Goal: Task Accomplishment & Management: Use online tool/utility

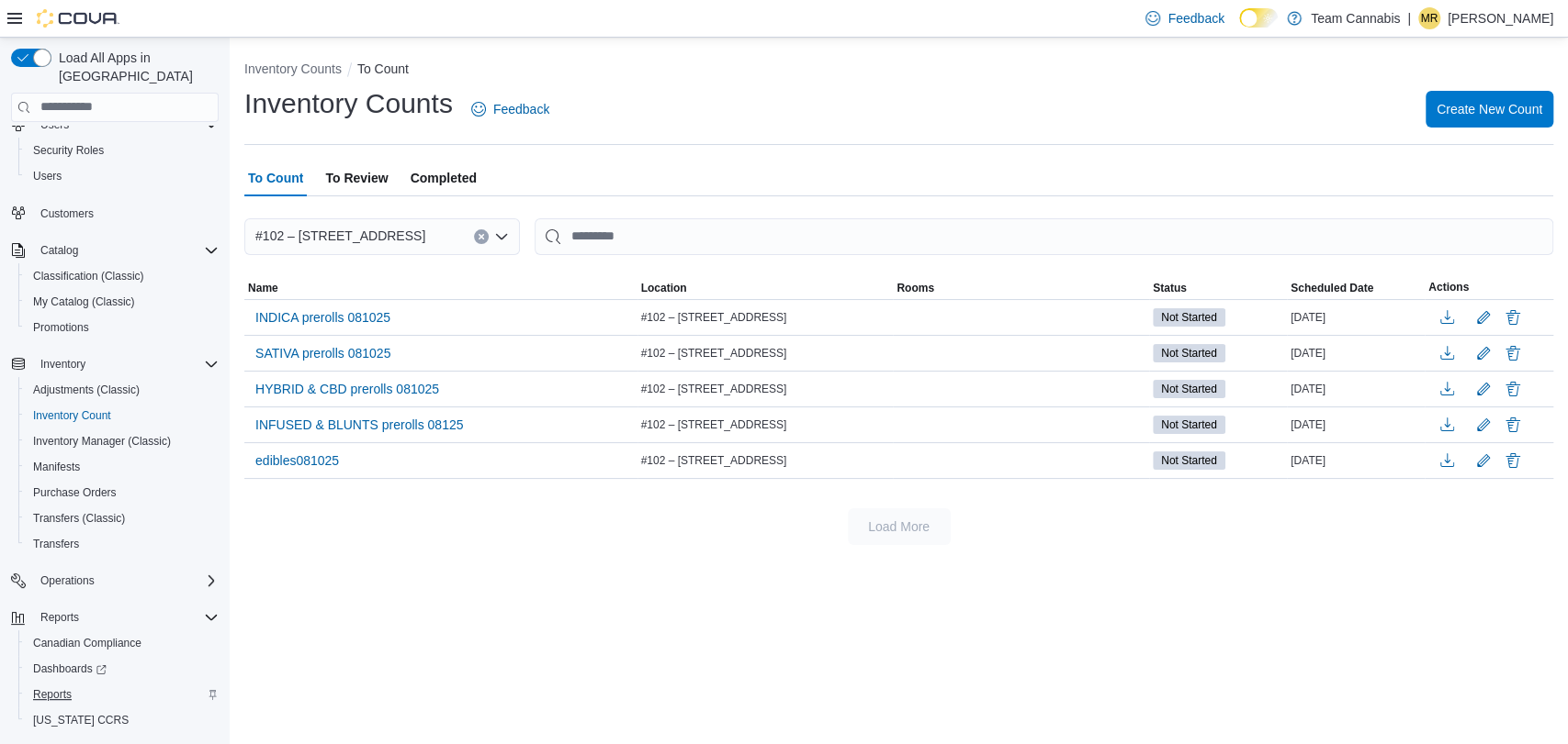
scroll to position [89, 0]
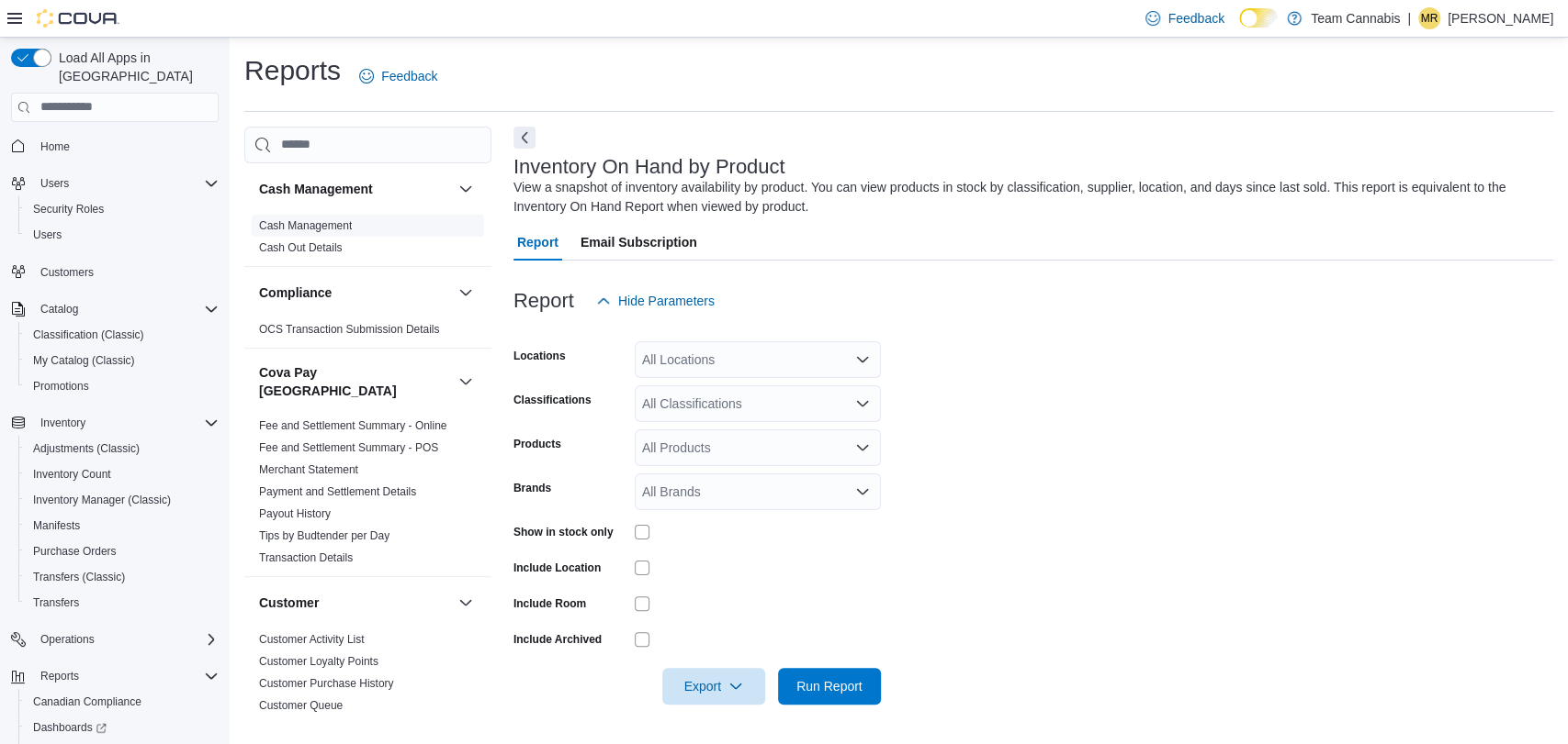
click at [354, 221] on span "Cash Management" at bounding box center [368, 226] width 232 height 22
click at [350, 224] on link "Cash Management" at bounding box center [305, 225] width 93 height 13
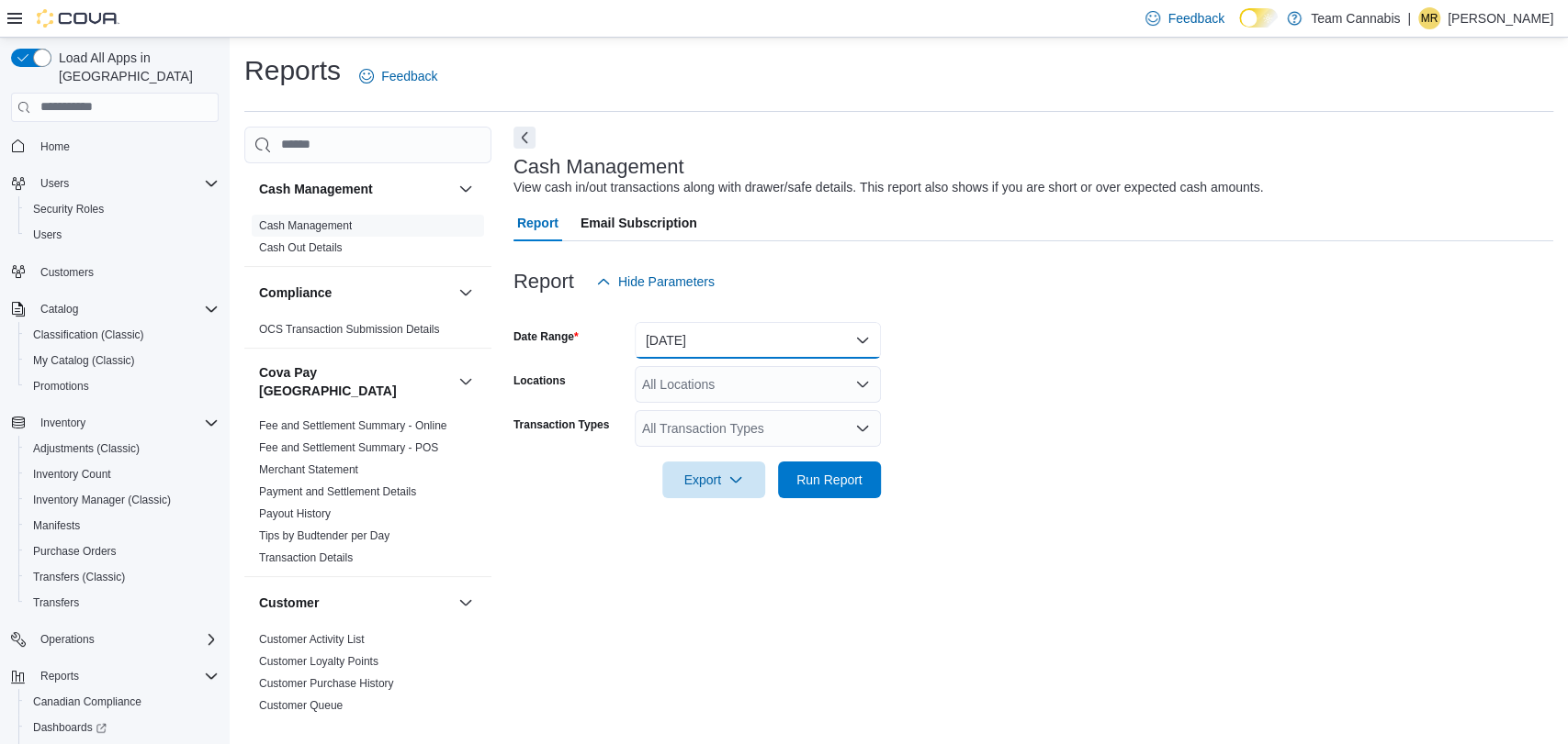
click at [664, 332] on button "[DATE]" at bounding box center [757, 340] width 246 height 37
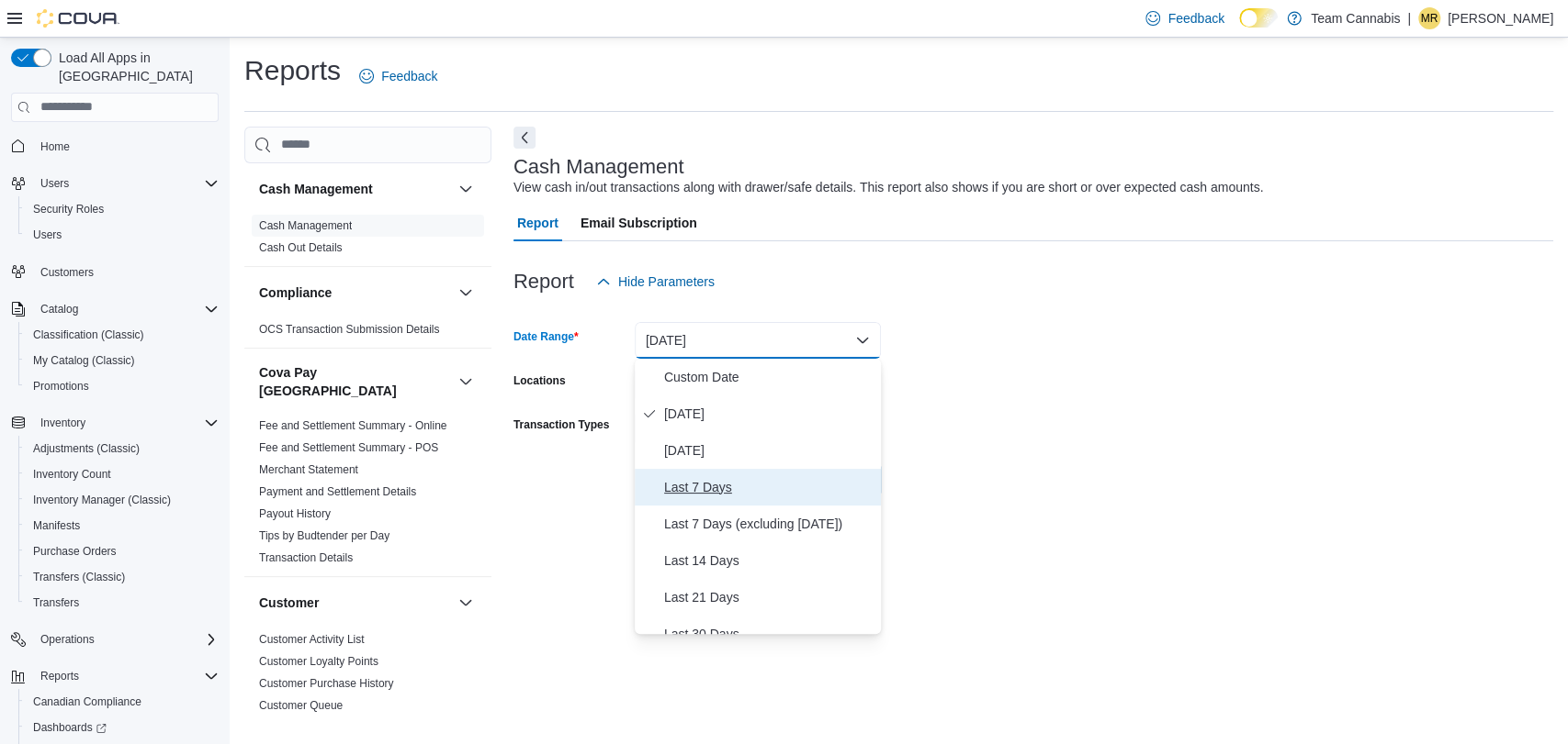
click at [683, 487] on span "Last 7 Days" at bounding box center [768, 487] width 209 height 22
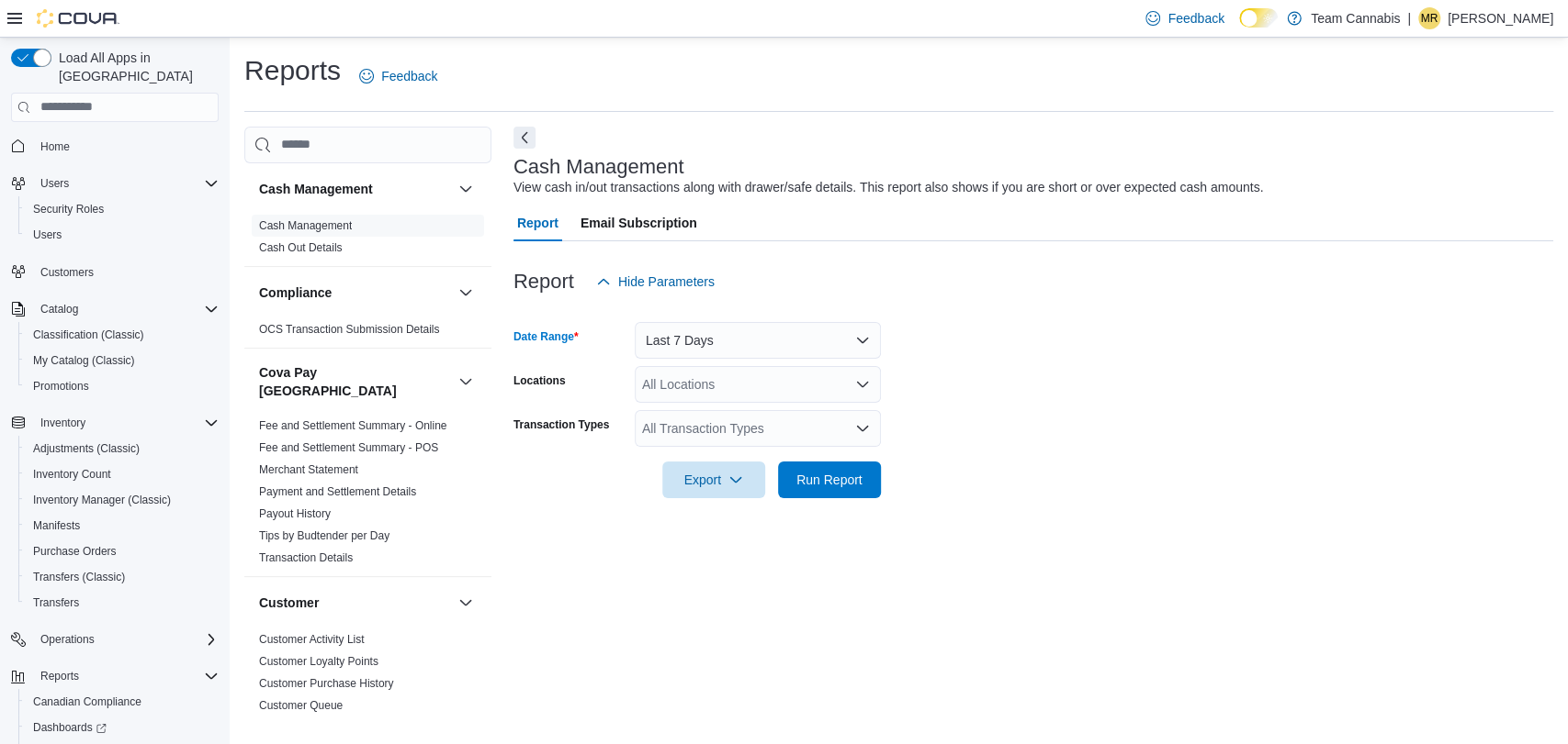
click at [661, 429] on div "All Transaction Types" at bounding box center [757, 428] width 246 height 37
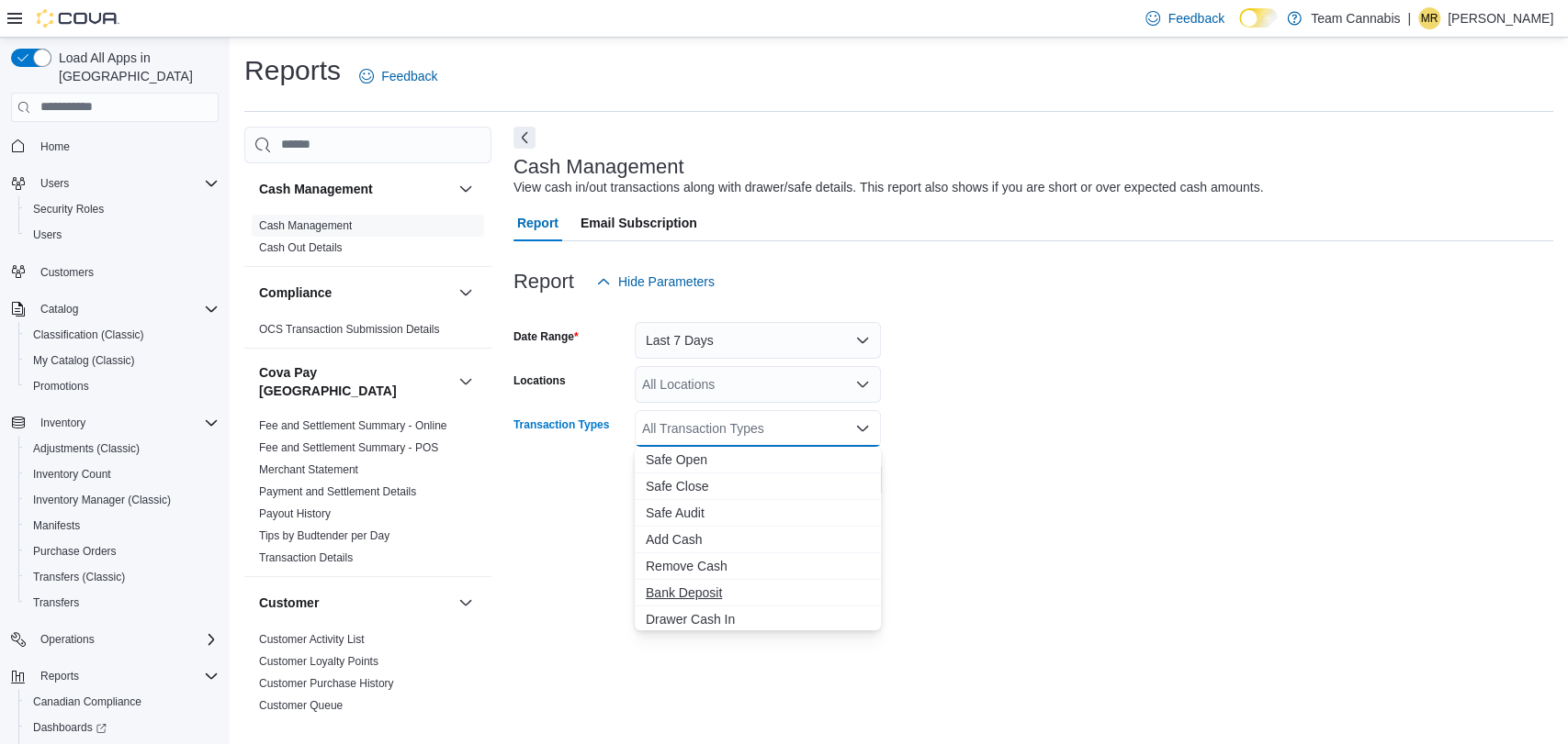
click at [712, 597] on span "Bank Deposit" at bounding box center [757, 592] width 224 height 19
click at [1044, 582] on div "Cash Management View cash in/out transactions along with drawer/safe details. T…" at bounding box center [1033, 424] width 1040 height 594
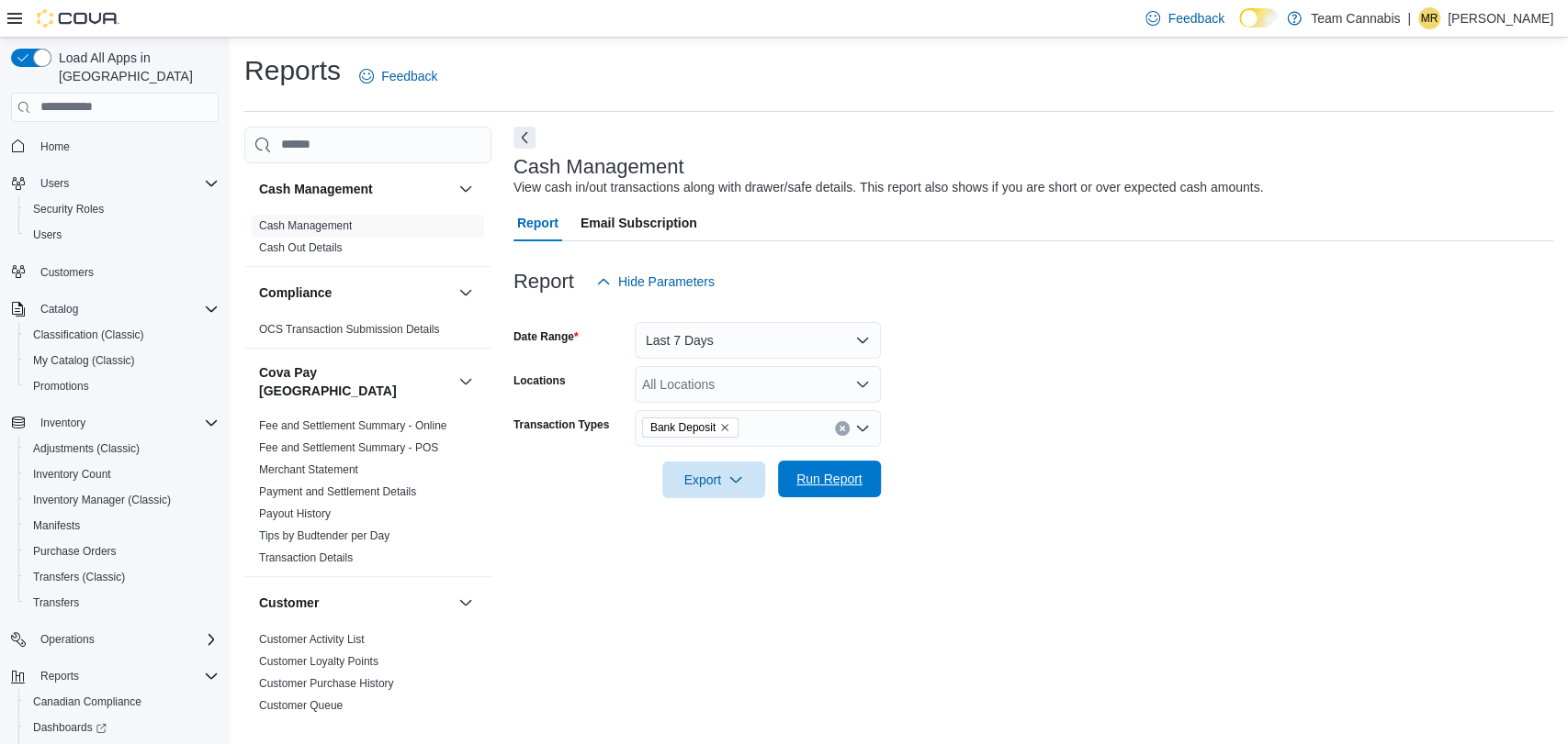
click at [838, 487] on span "Run Report" at bounding box center [830, 478] width 81 height 37
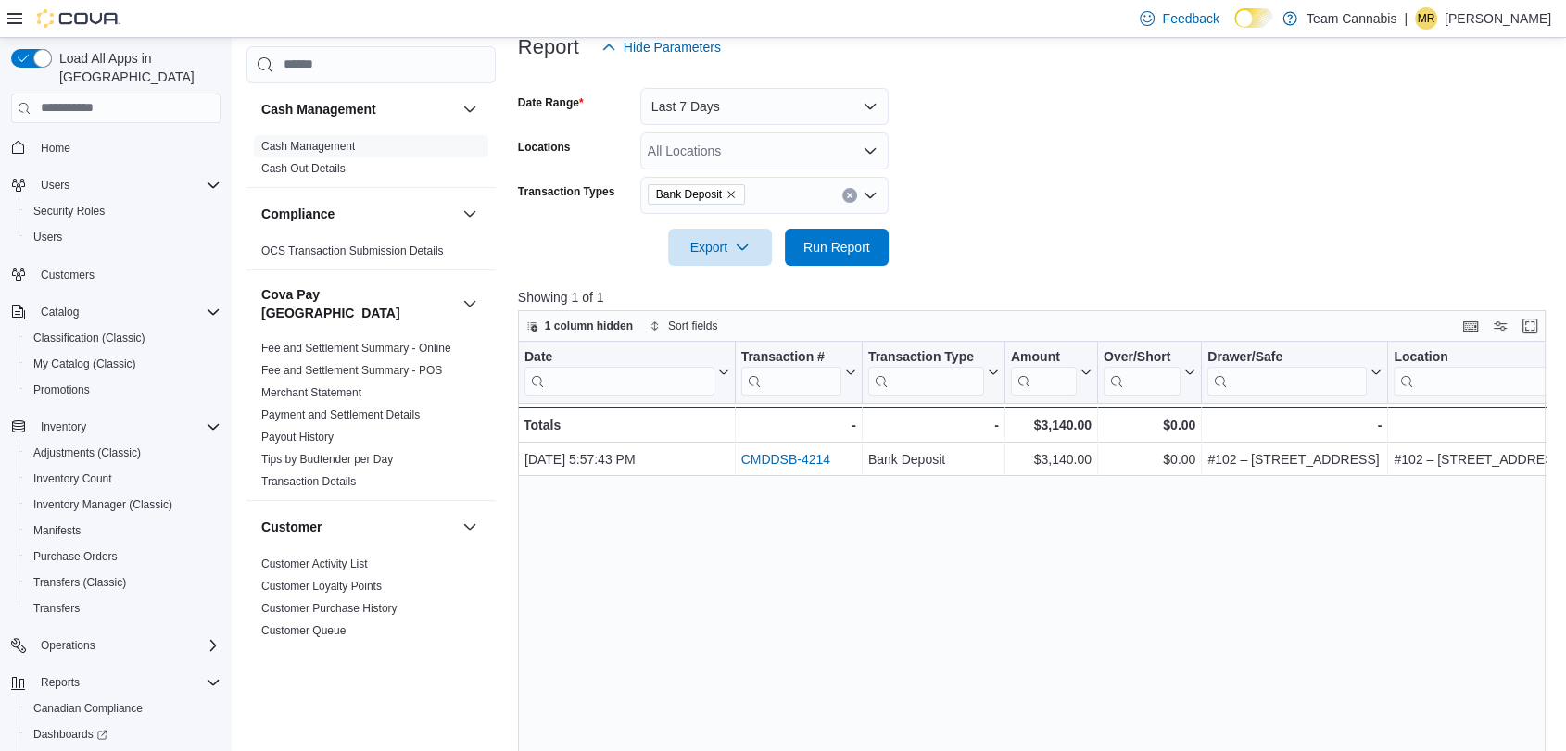
scroll to position [206, 0]
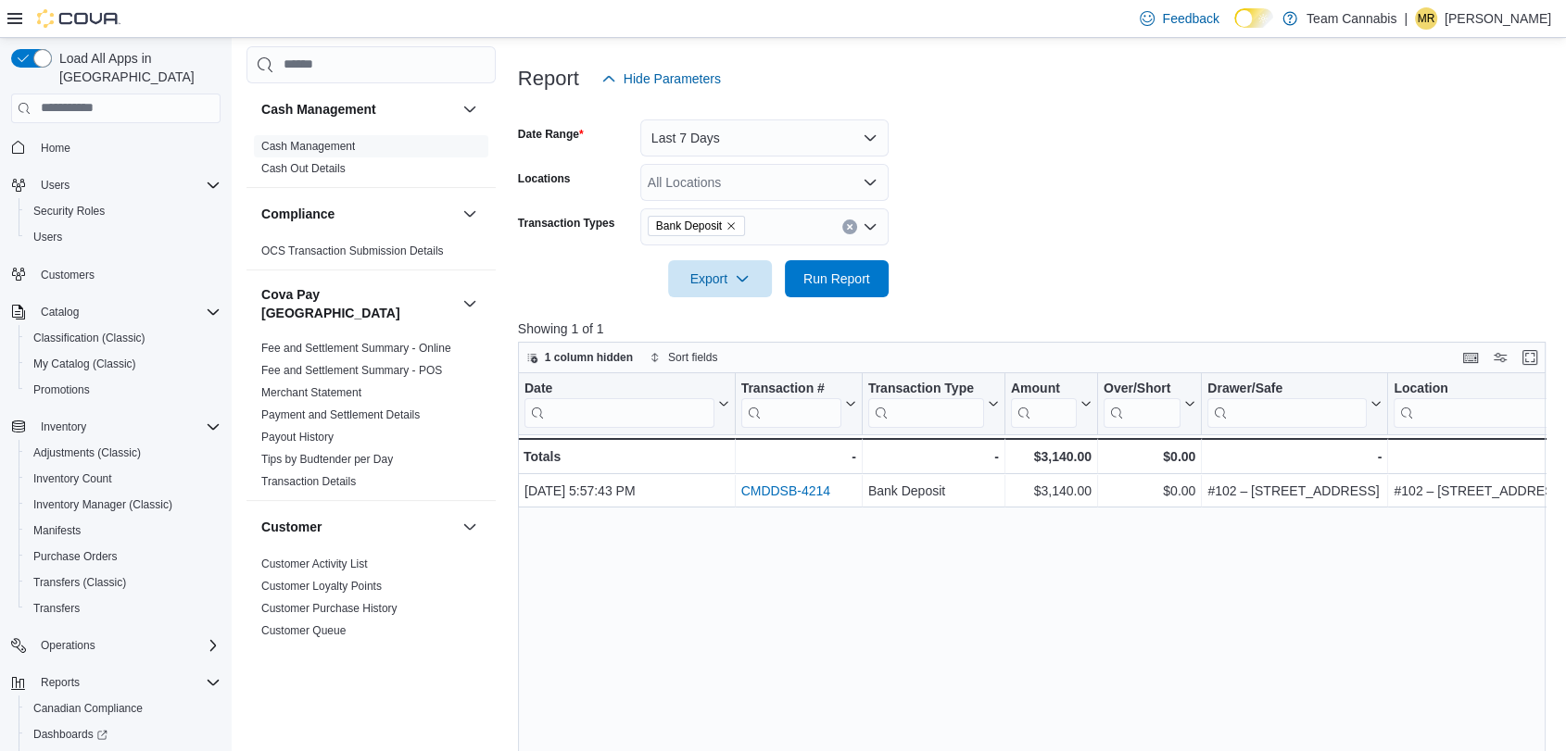
click at [726, 225] on icon "Remove Bank Deposit from selection in this group" at bounding box center [730, 226] width 11 height 11
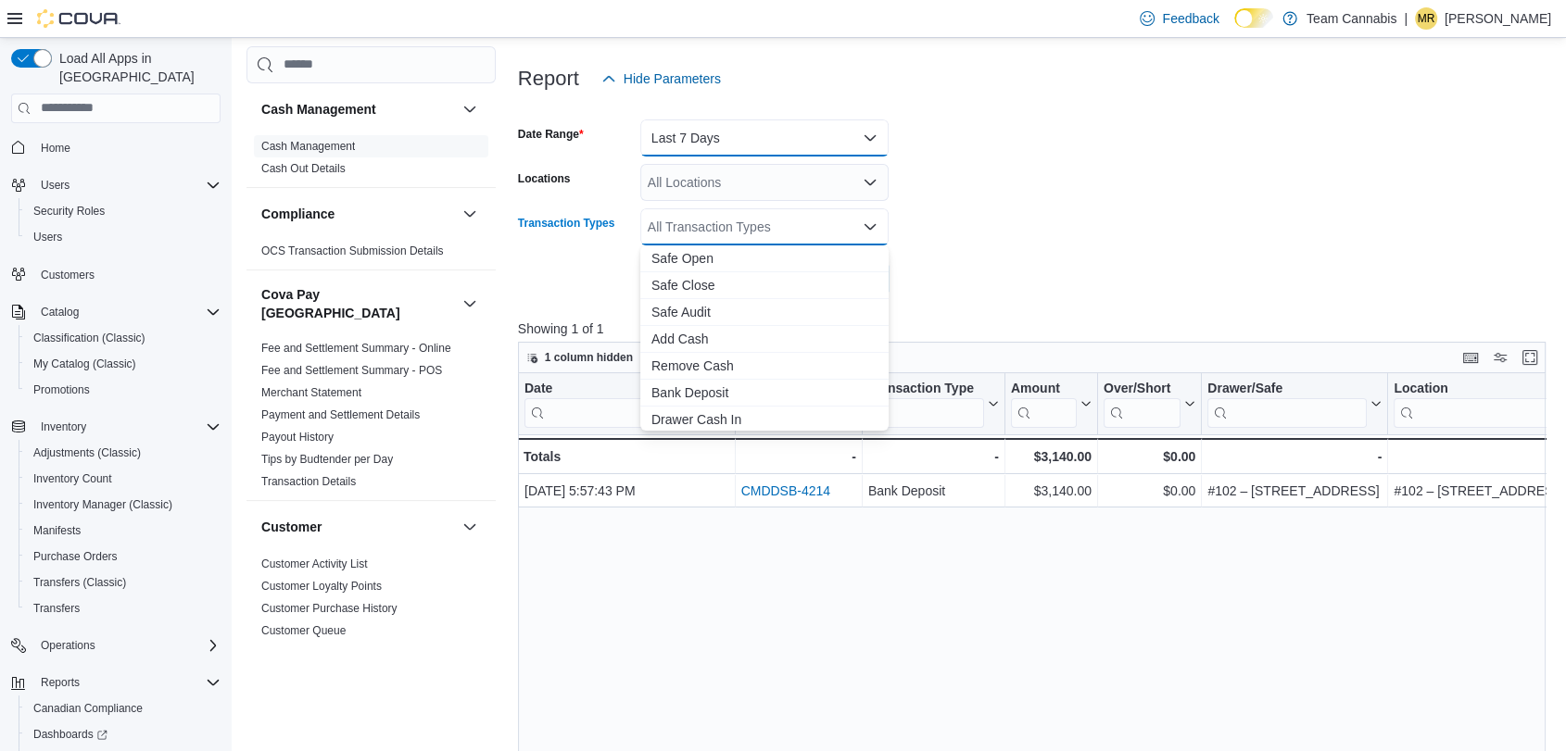
click at [731, 136] on button "Last 7 Days" at bounding box center [764, 138] width 248 height 37
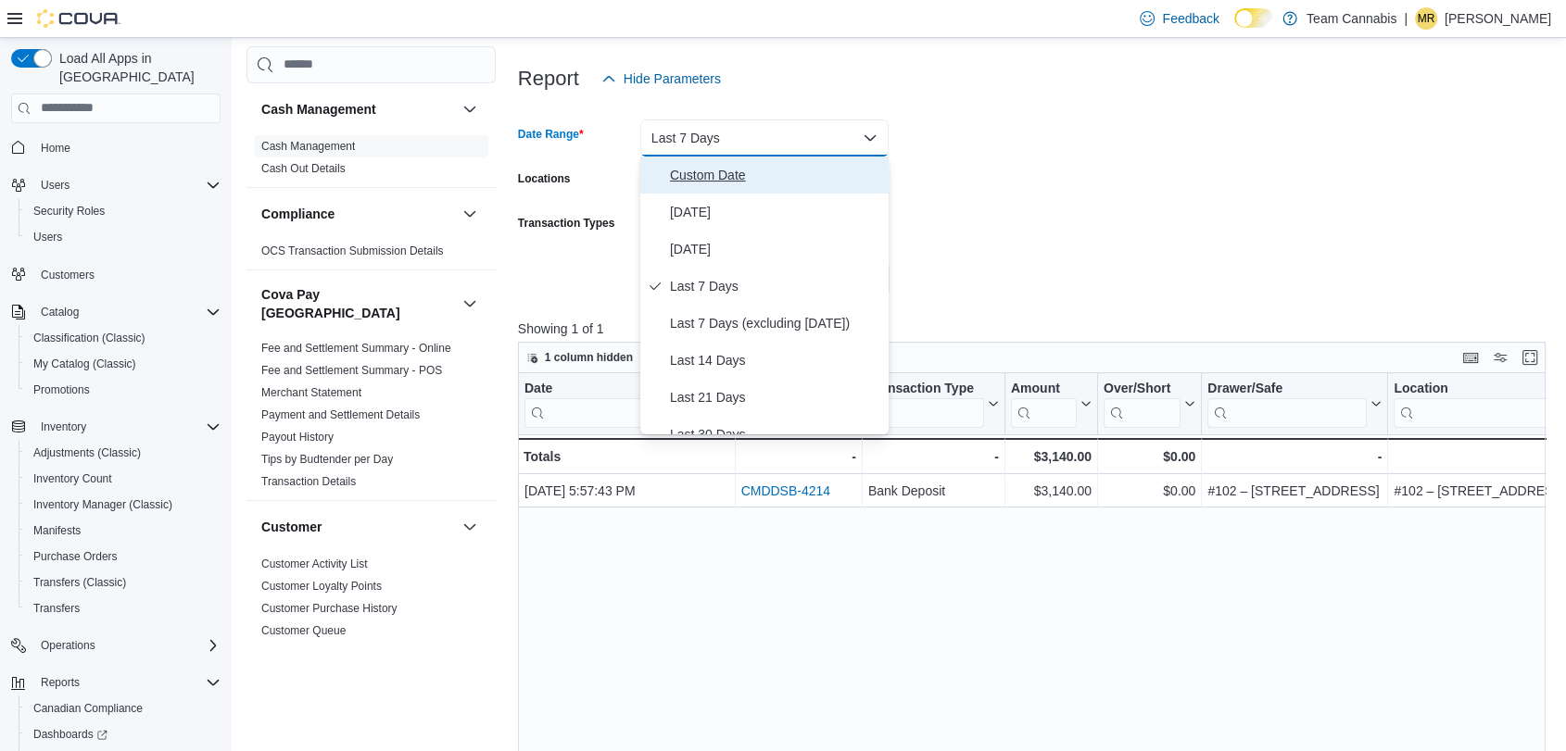
click at [726, 166] on span "Custom Date" at bounding box center [775, 175] width 211 height 22
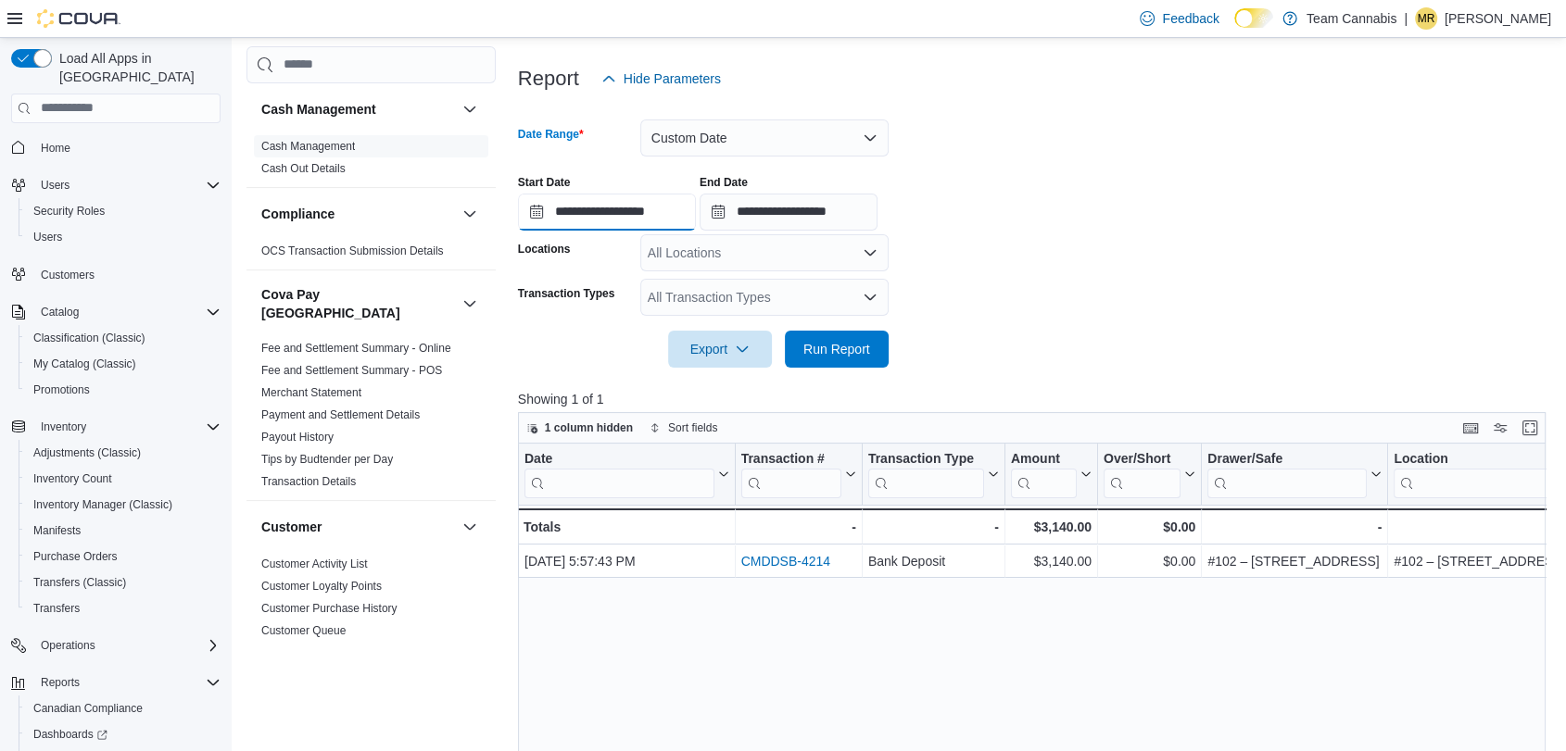
click at [661, 212] on input "**********" at bounding box center [607, 212] width 178 height 37
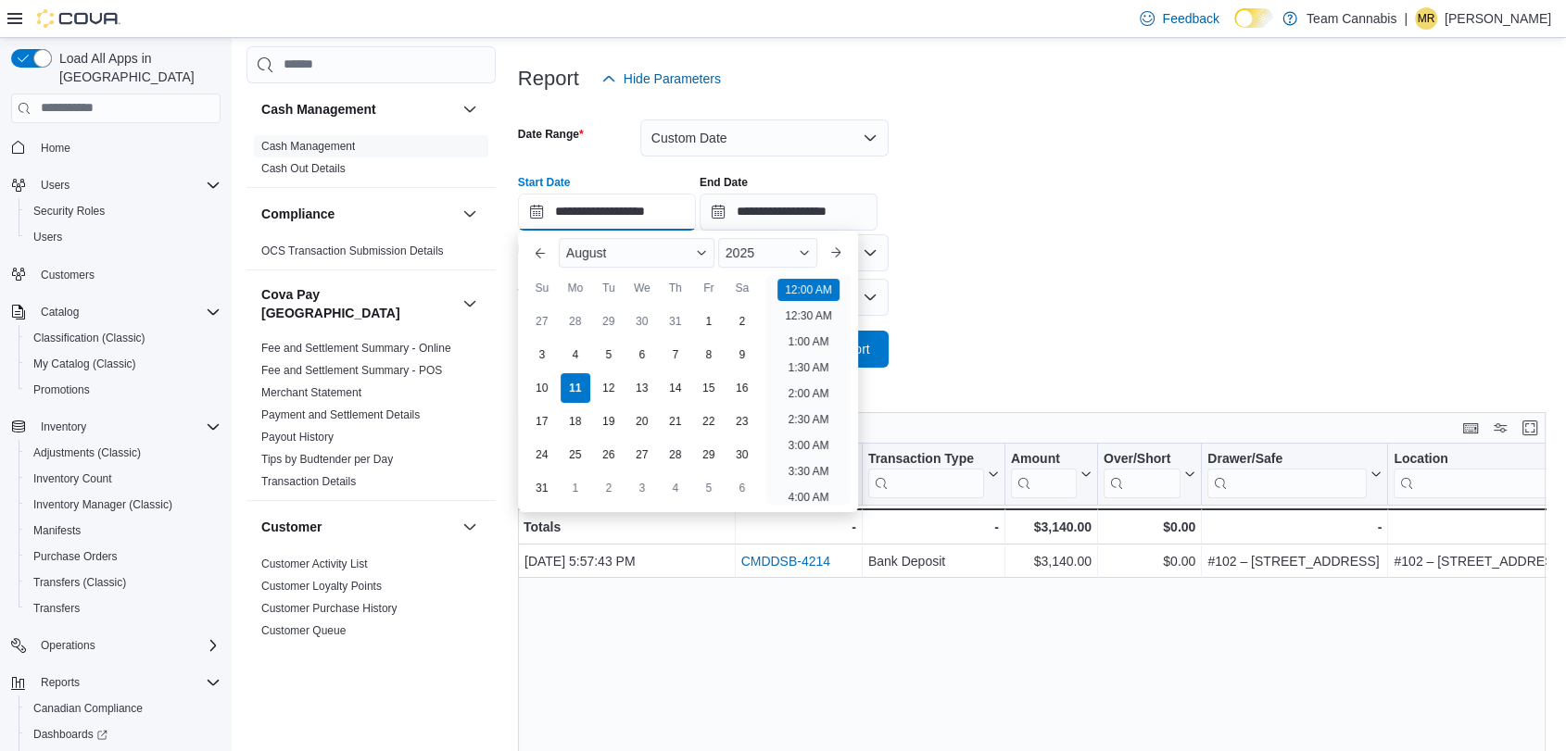
scroll to position [57, 0]
click at [576, 355] on div "4" at bounding box center [575, 354] width 32 height 32
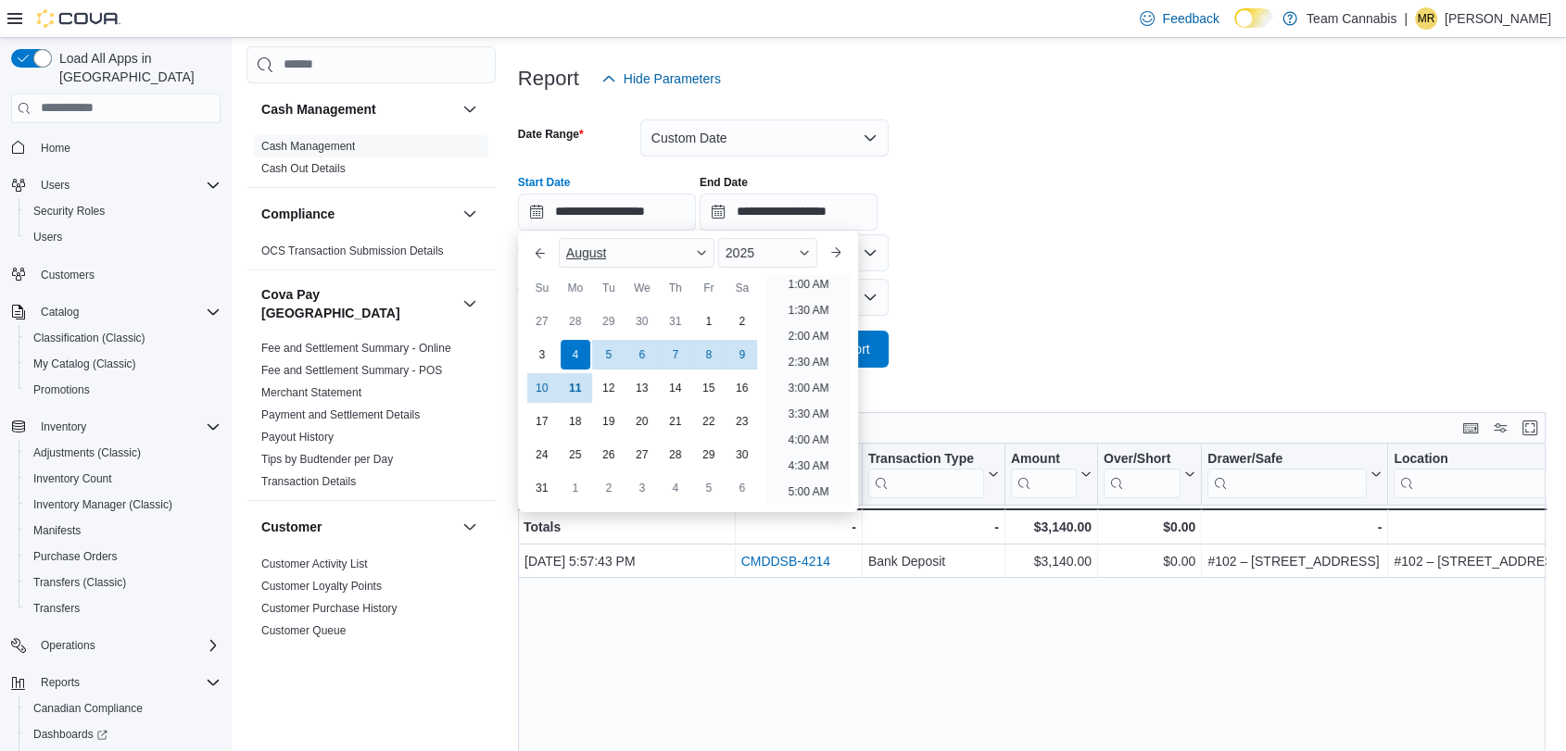
scroll to position [4, 0]
click at [1100, 188] on div "**********" at bounding box center [1037, 195] width 1039 height 70
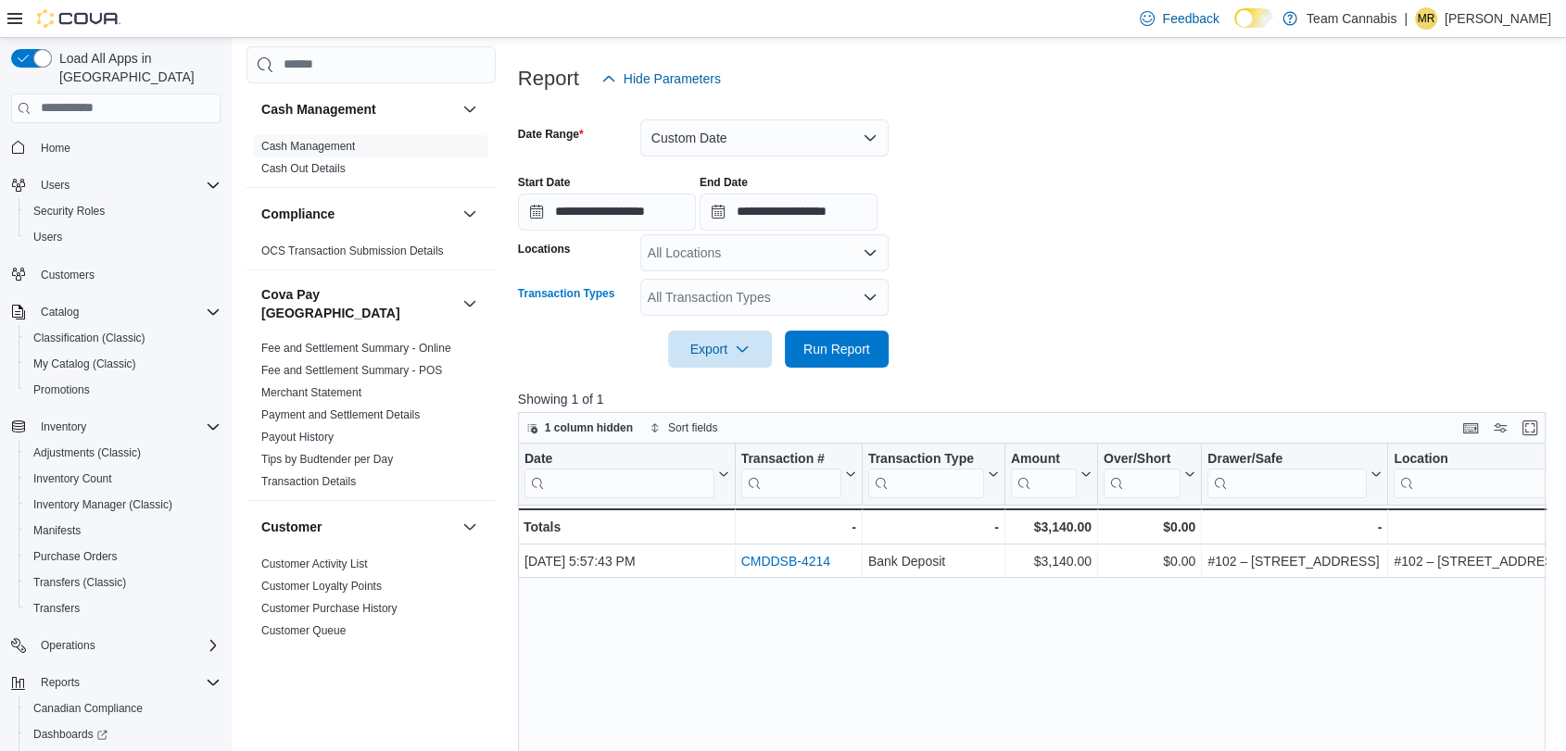
click at [704, 299] on div "All Transaction Types" at bounding box center [764, 297] width 248 height 37
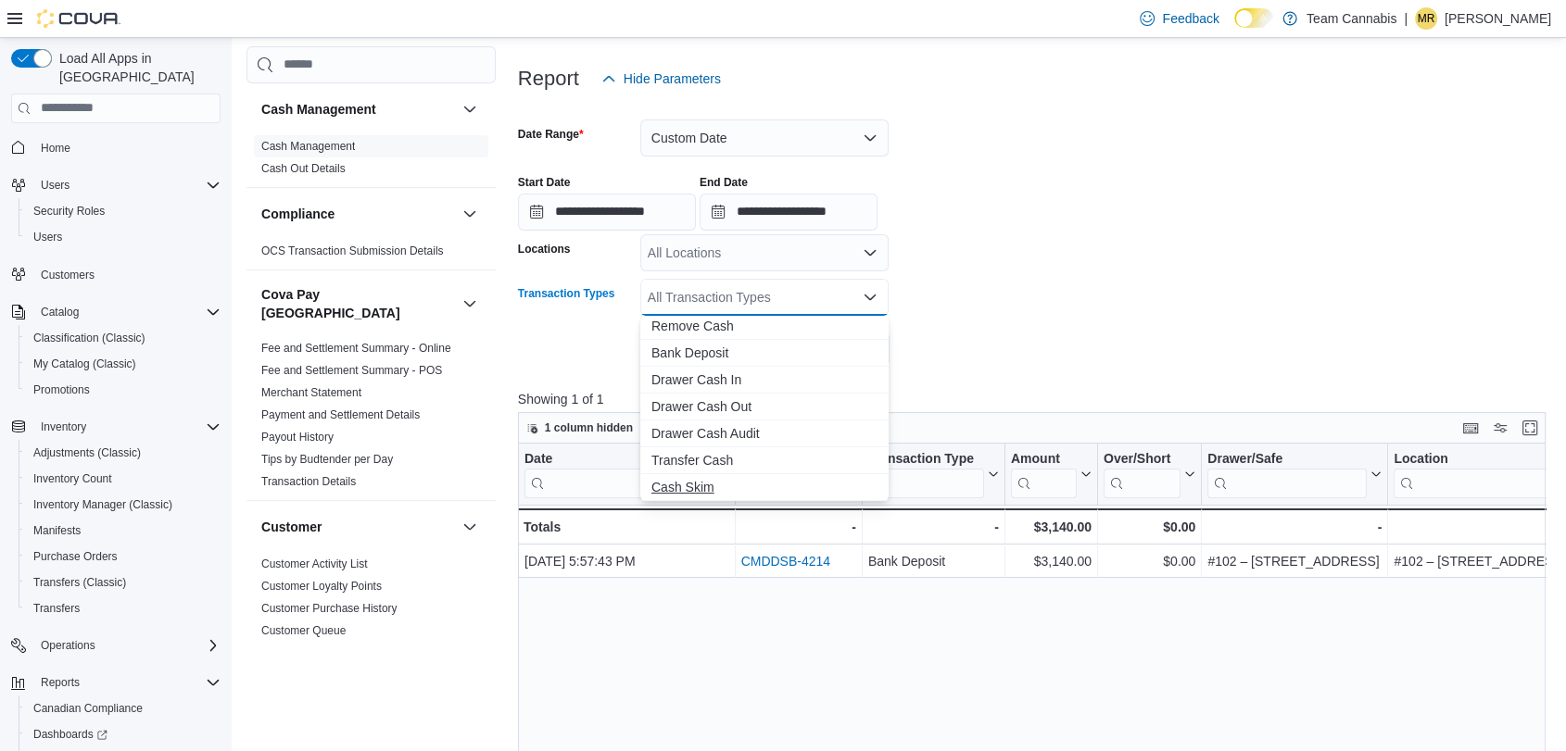
click at [715, 490] on span "Cash Skim" at bounding box center [764, 487] width 226 height 19
click at [1058, 387] on div at bounding box center [1037, 379] width 1039 height 22
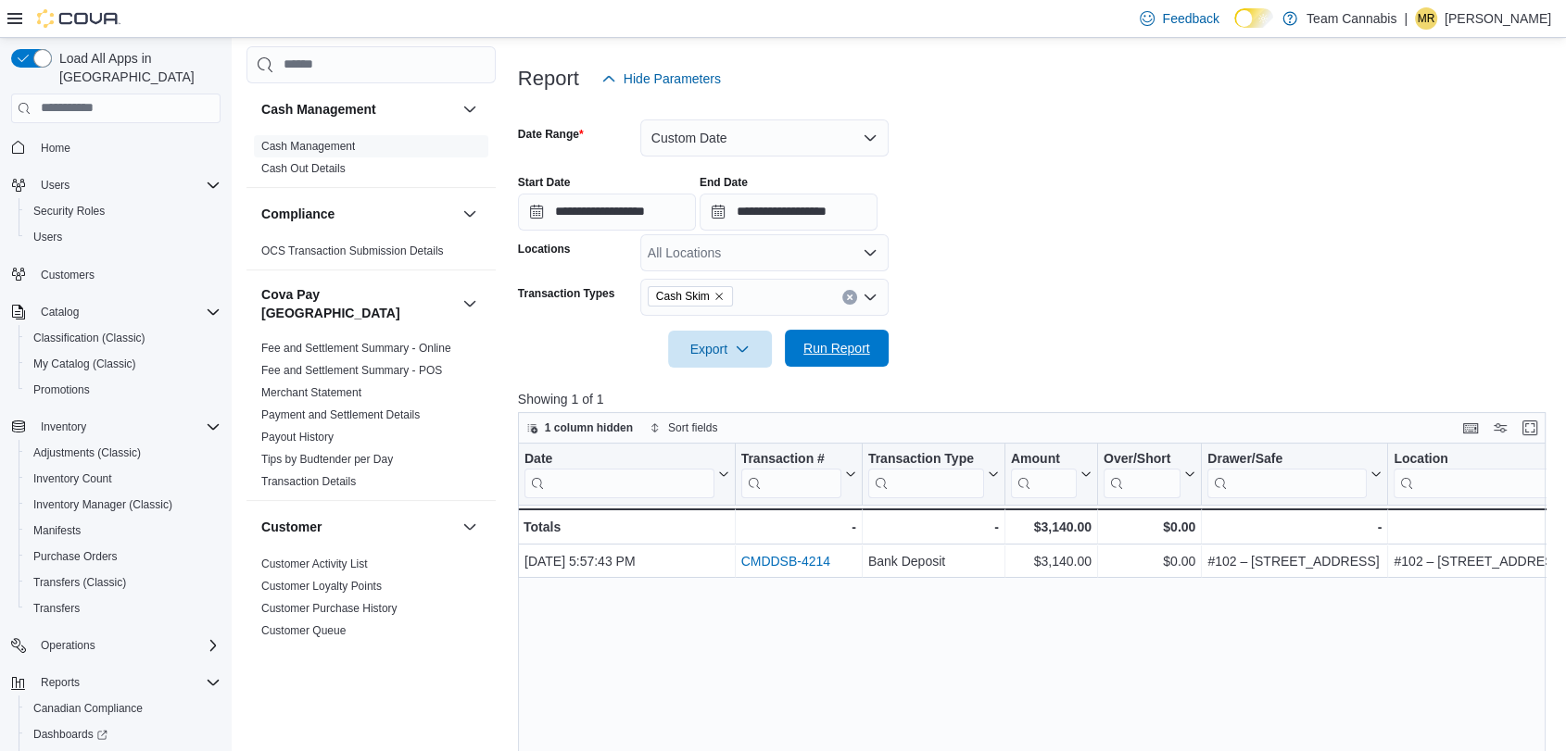
click at [856, 359] on span "Run Report" at bounding box center [837, 348] width 82 height 37
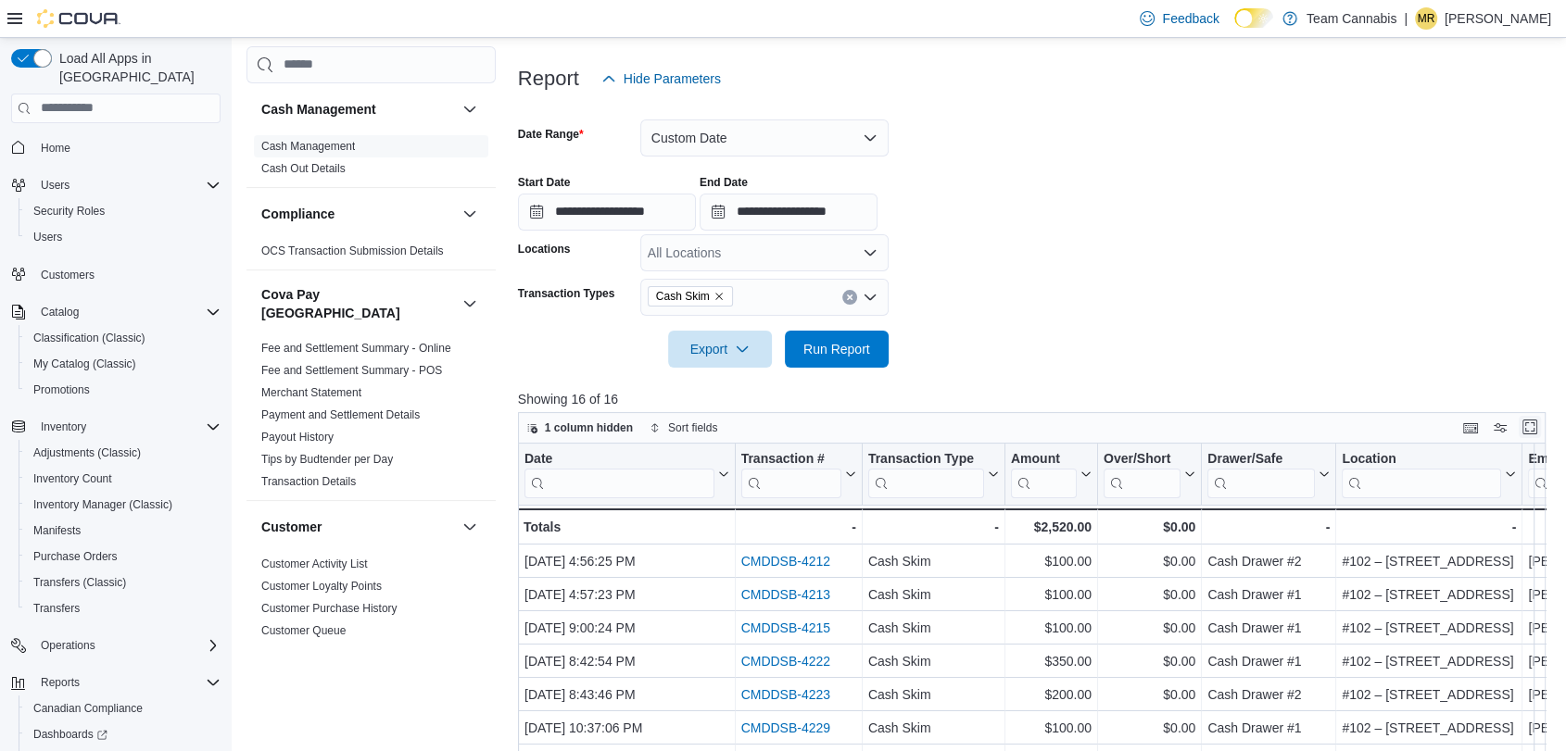
click at [1541, 424] on button "Enter fullscreen" at bounding box center [1530, 427] width 22 height 22
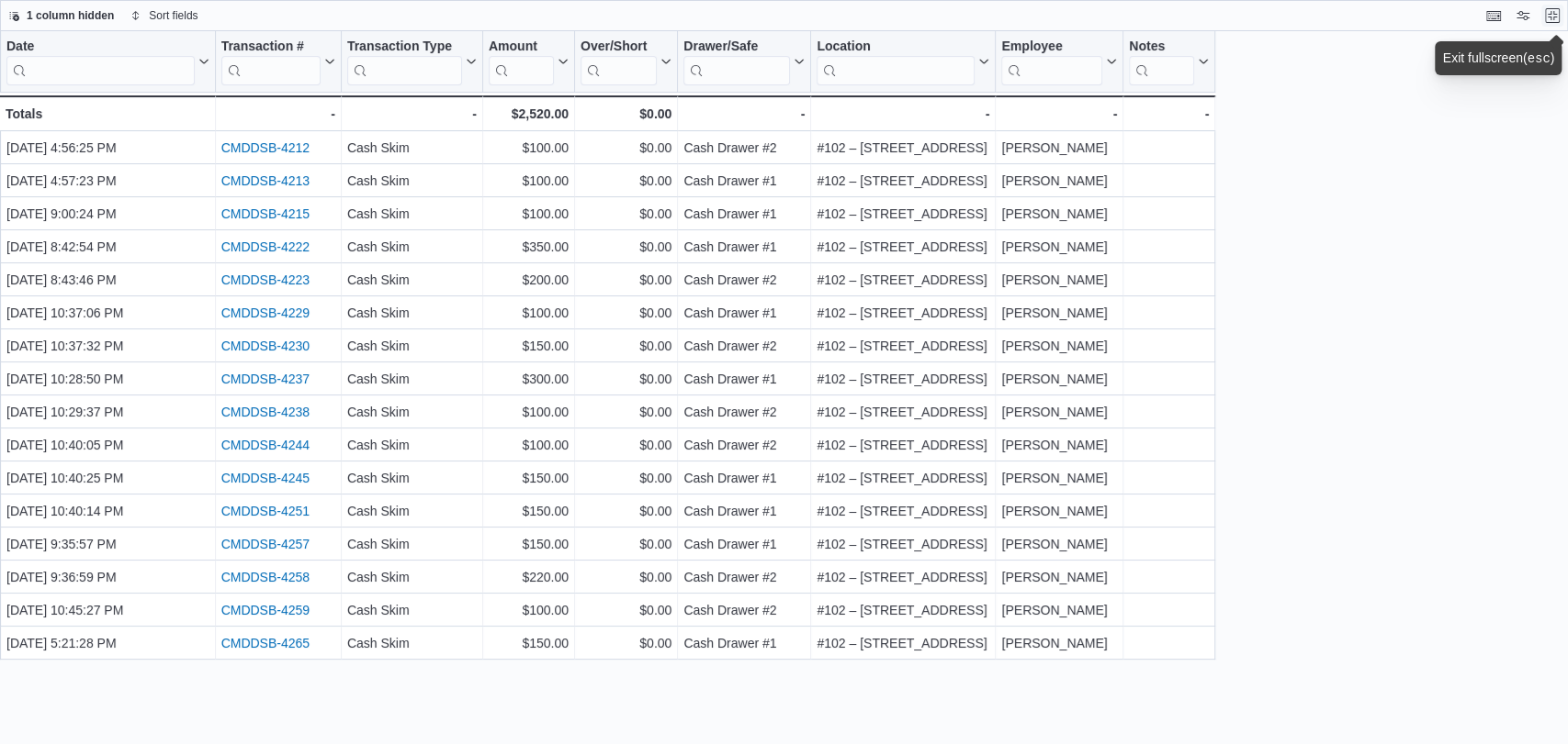
click at [1546, 14] on button "Exit fullscreen" at bounding box center [1552, 16] width 22 height 22
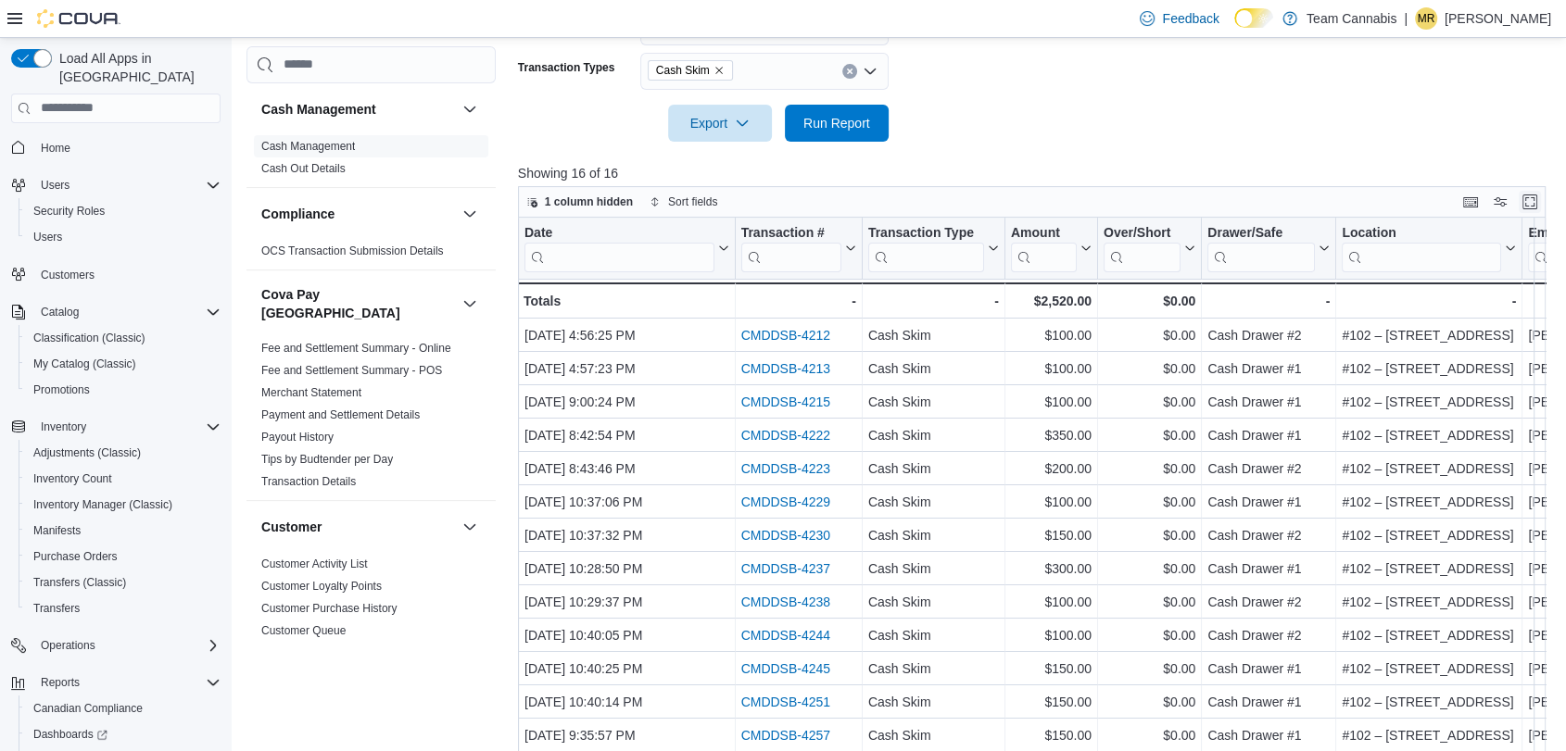
scroll to position [172, 0]
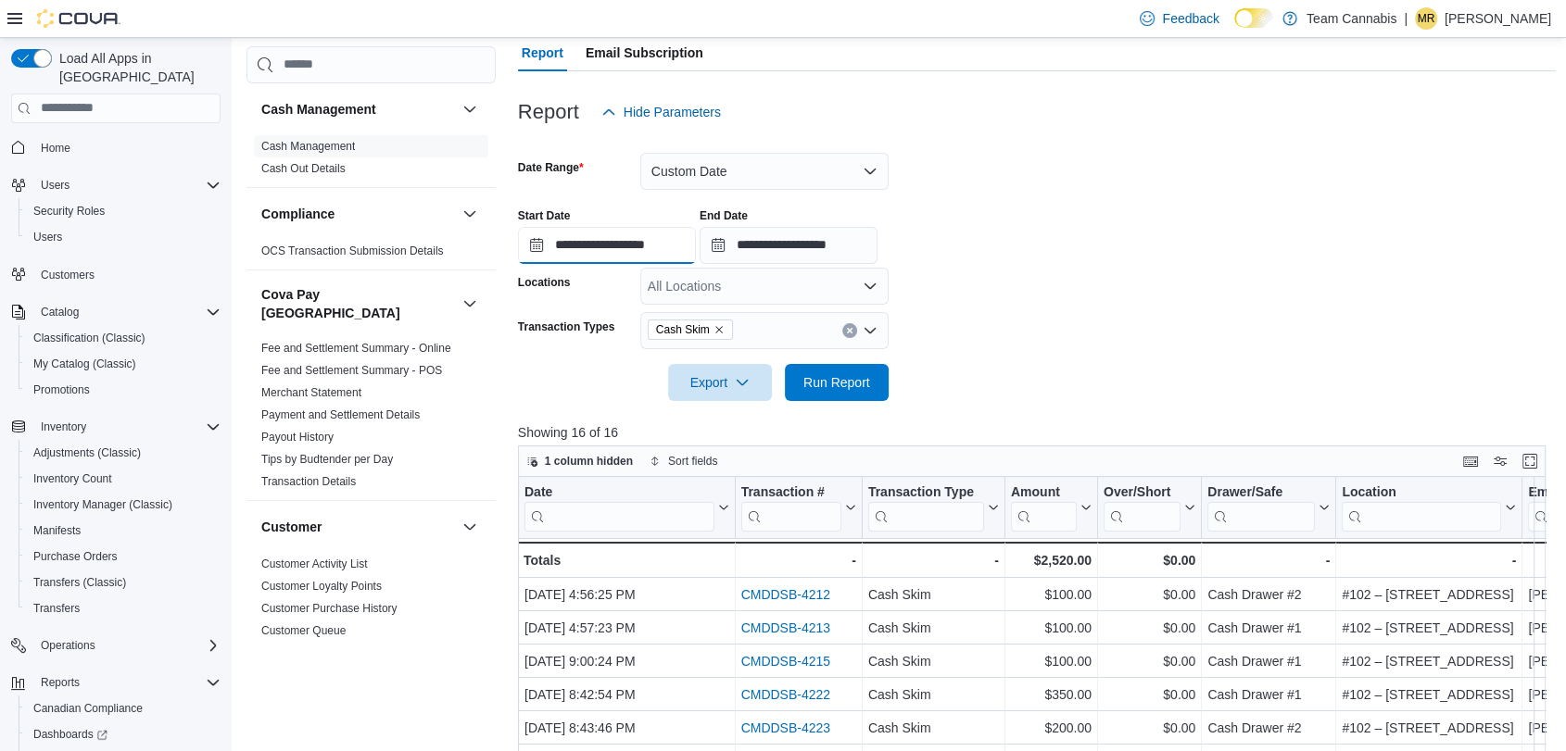
click at [615, 239] on input "**********" at bounding box center [607, 245] width 178 height 37
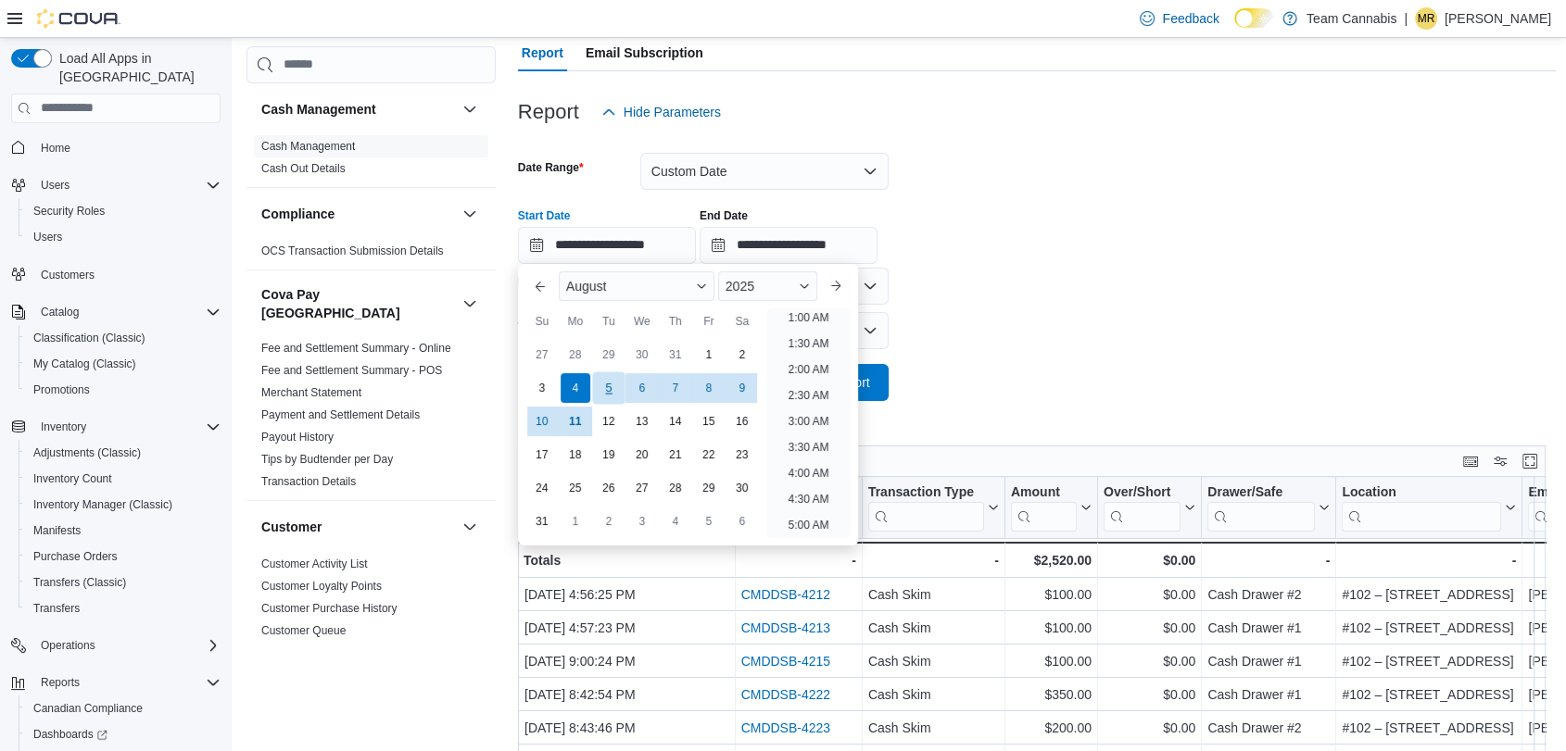
click at [606, 381] on div "5" at bounding box center [608, 388] width 32 height 32
type input "**********"
click at [1022, 243] on div "**********" at bounding box center [1037, 229] width 1039 height 70
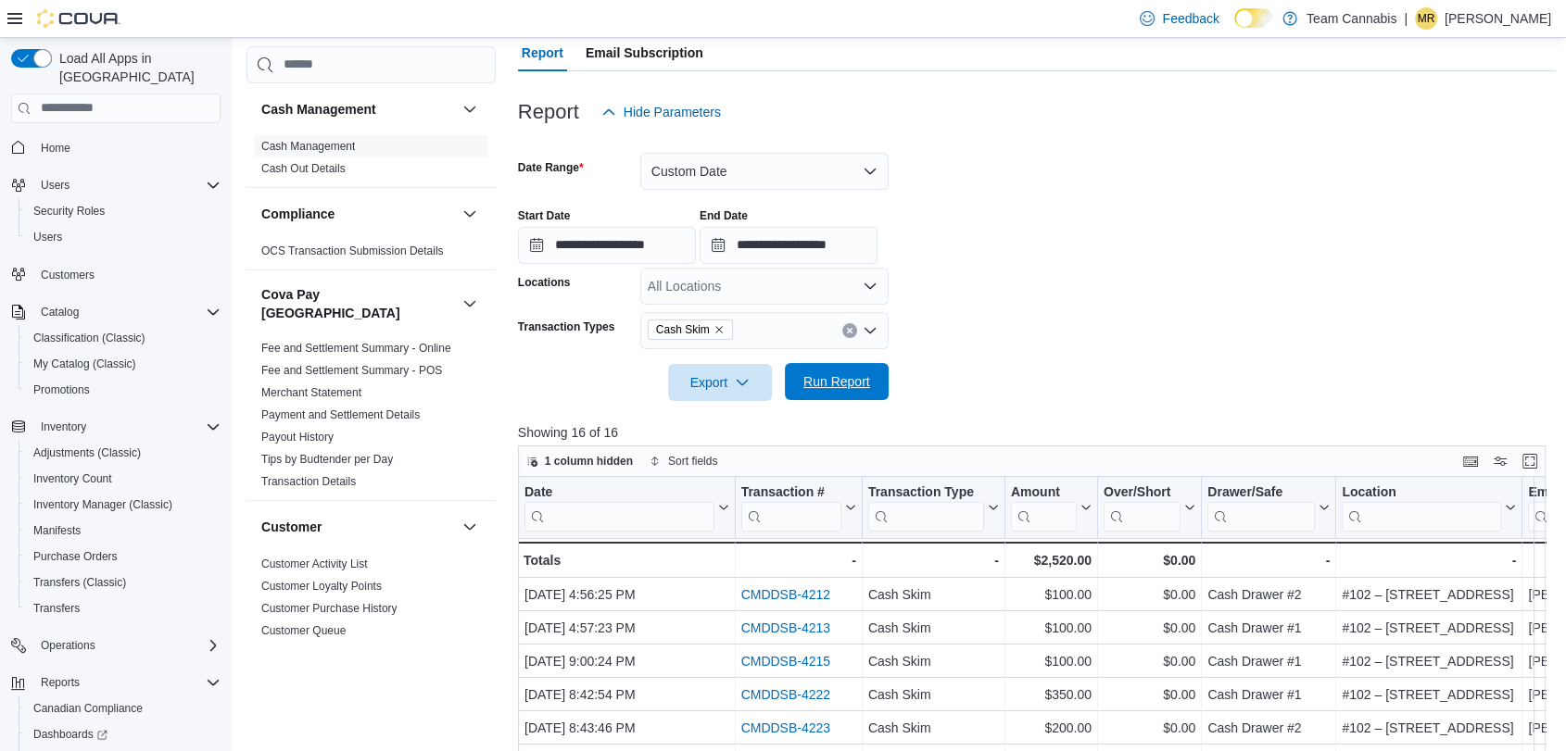
click at [823, 386] on span "Run Report" at bounding box center [836, 381] width 67 height 19
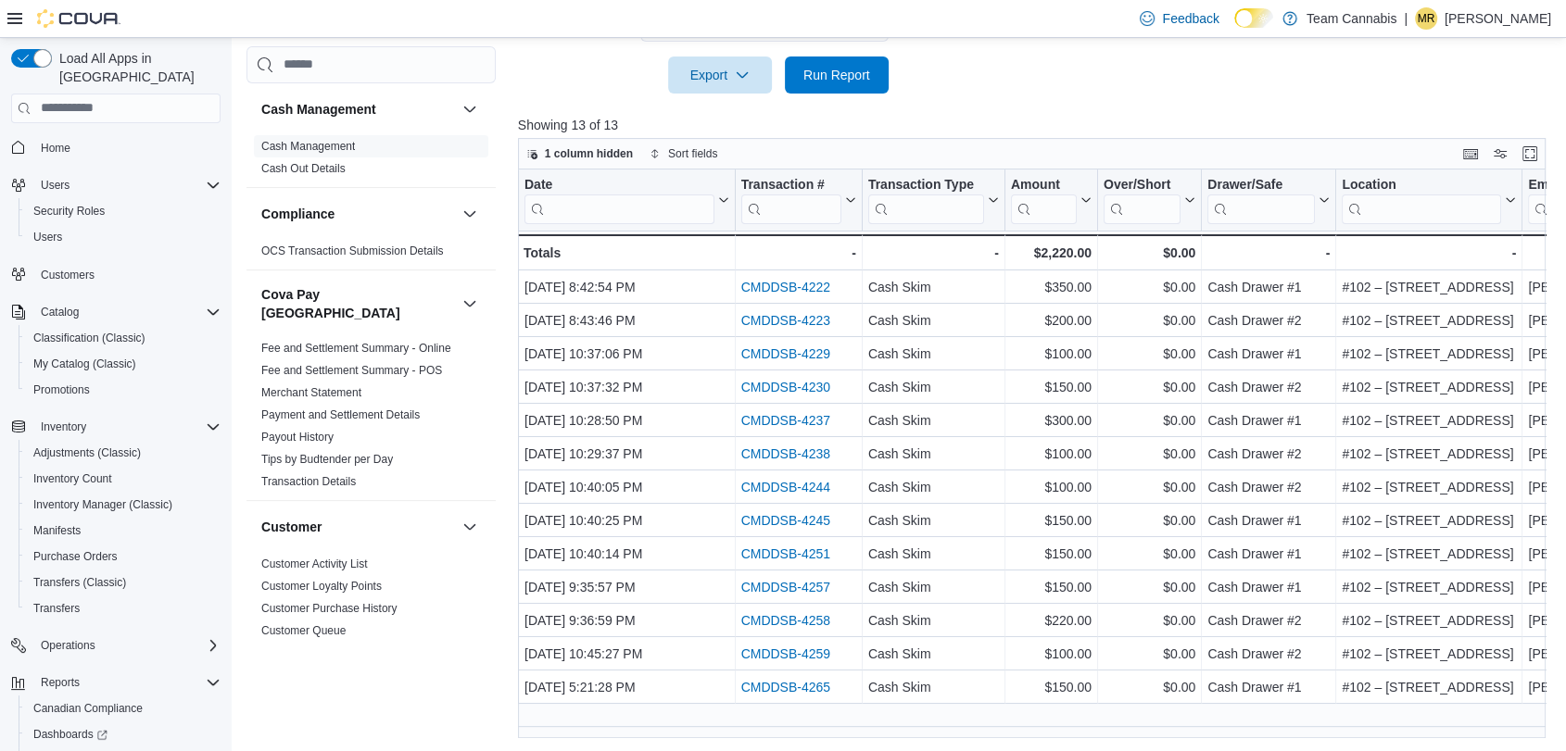
scroll to position [482, 0]
click at [1539, 152] on button "Enter fullscreen" at bounding box center [1530, 151] width 22 height 22
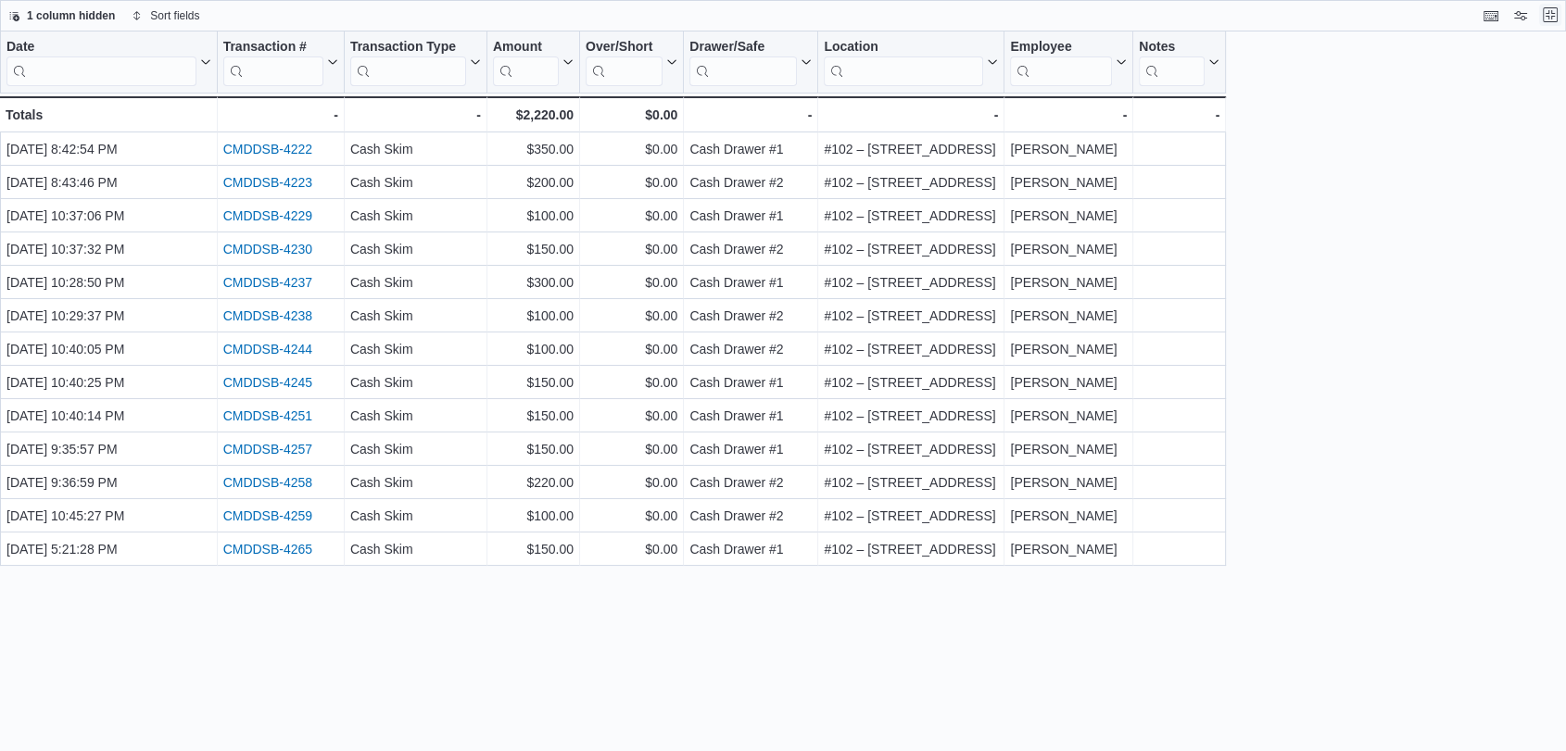
scroll to position [0, 0]
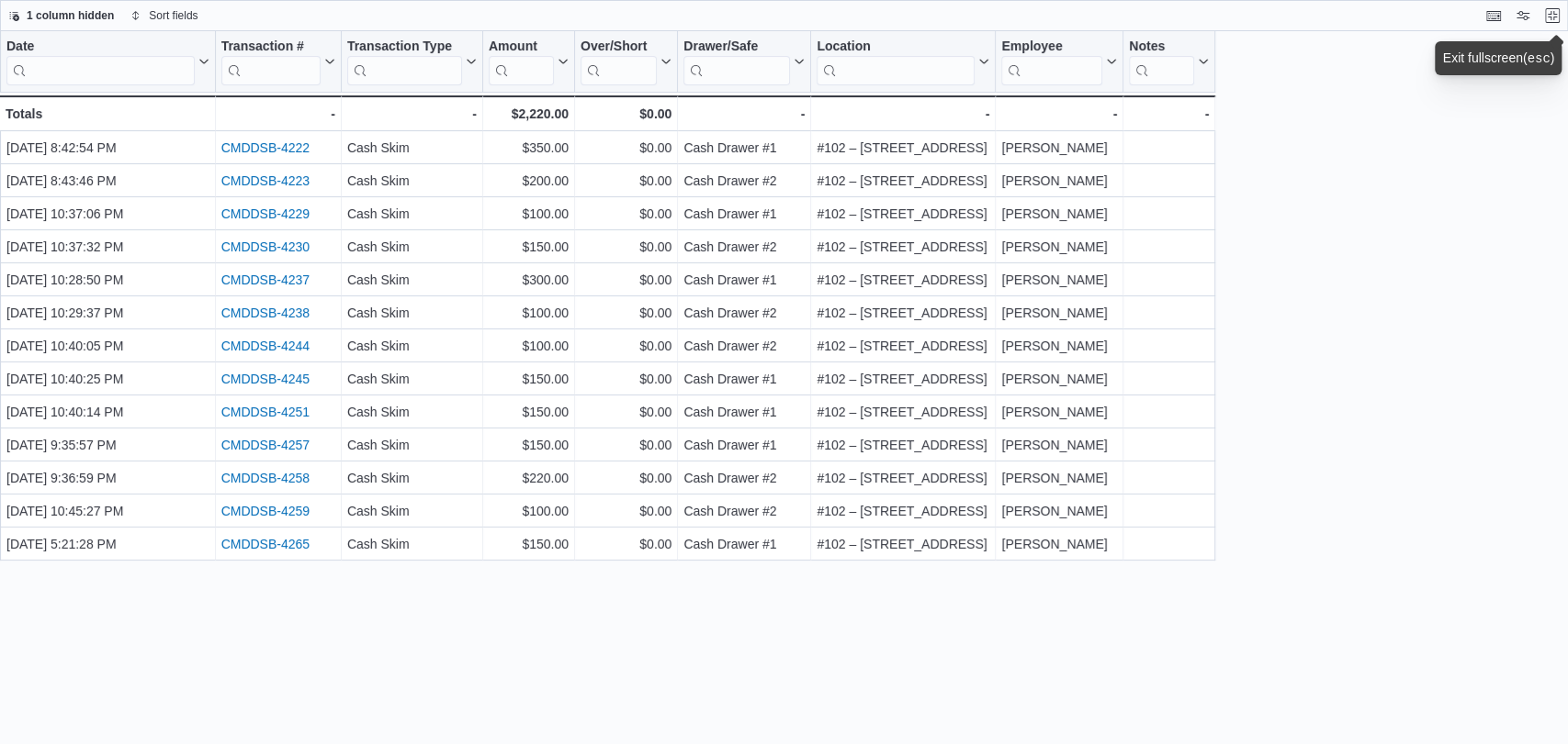
click at [1565, 19] on div "1 column hidden Sort fields" at bounding box center [784, 16] width 1568 height 32
click at [1546, 17] on button "Exit fullscreen" at bounding box center [1552, 15] width 22 height 22
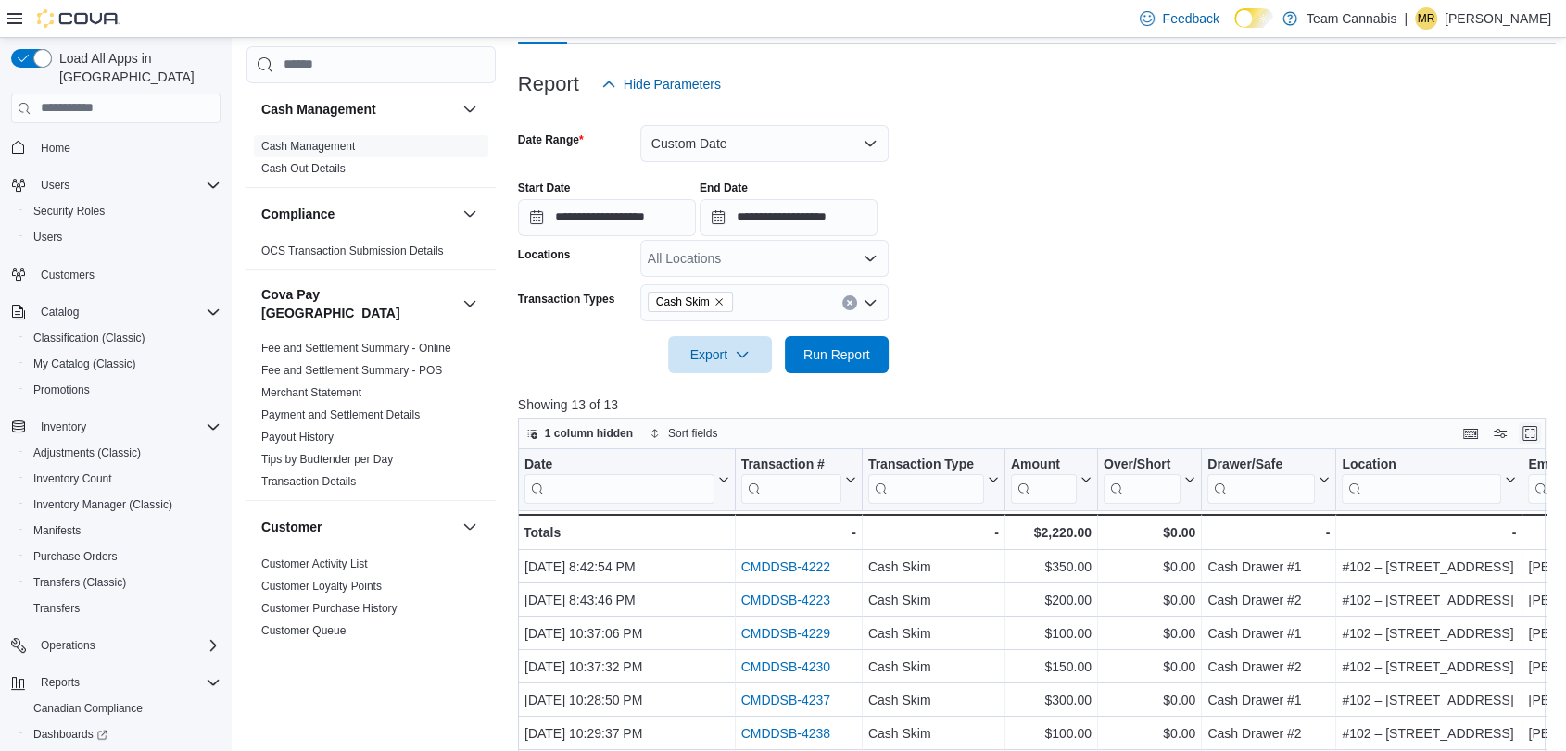
scroll to position [206, 0]
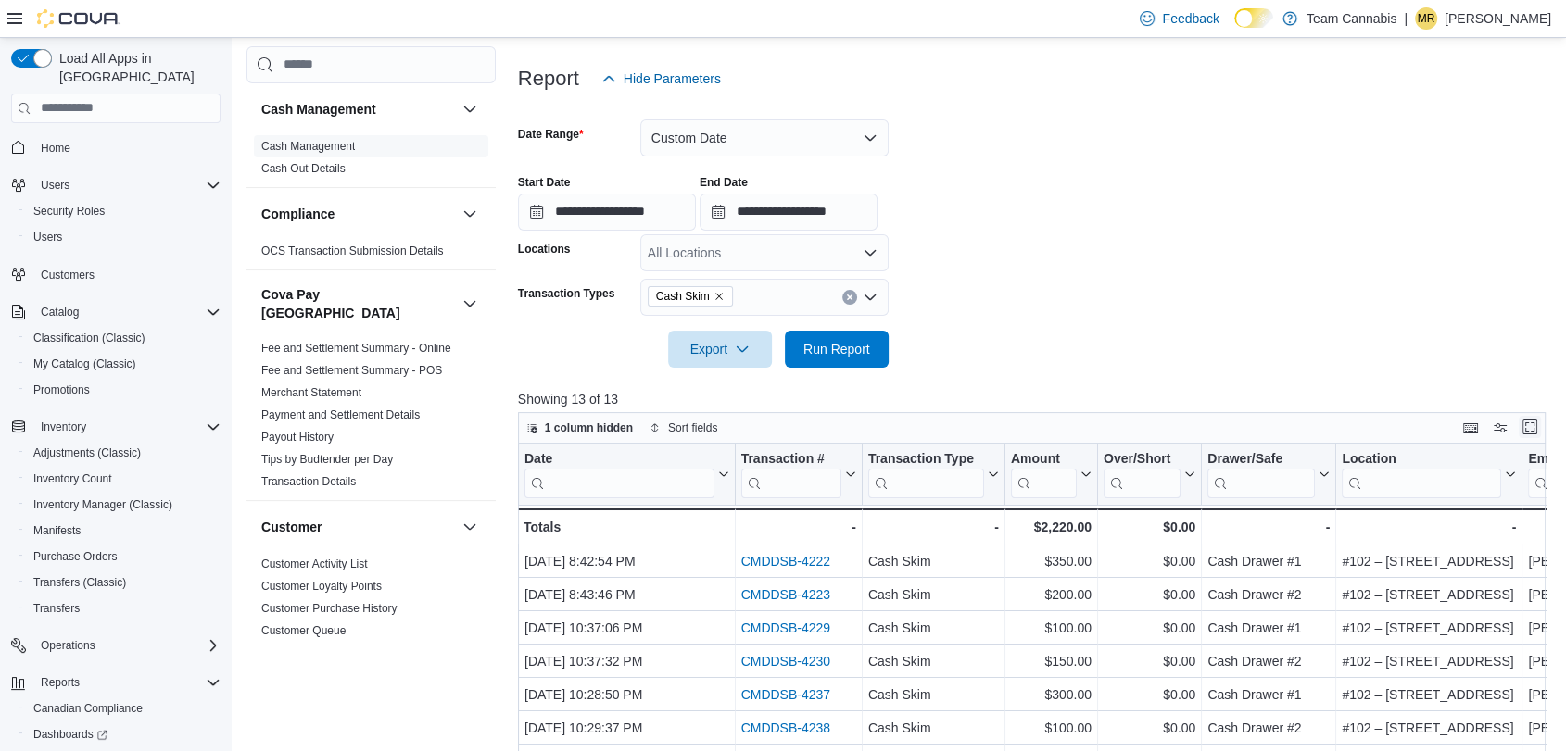
click at [1541, 421] on button "Enter fullscreen" at bounding box center [1530, 427] width 22 height 22
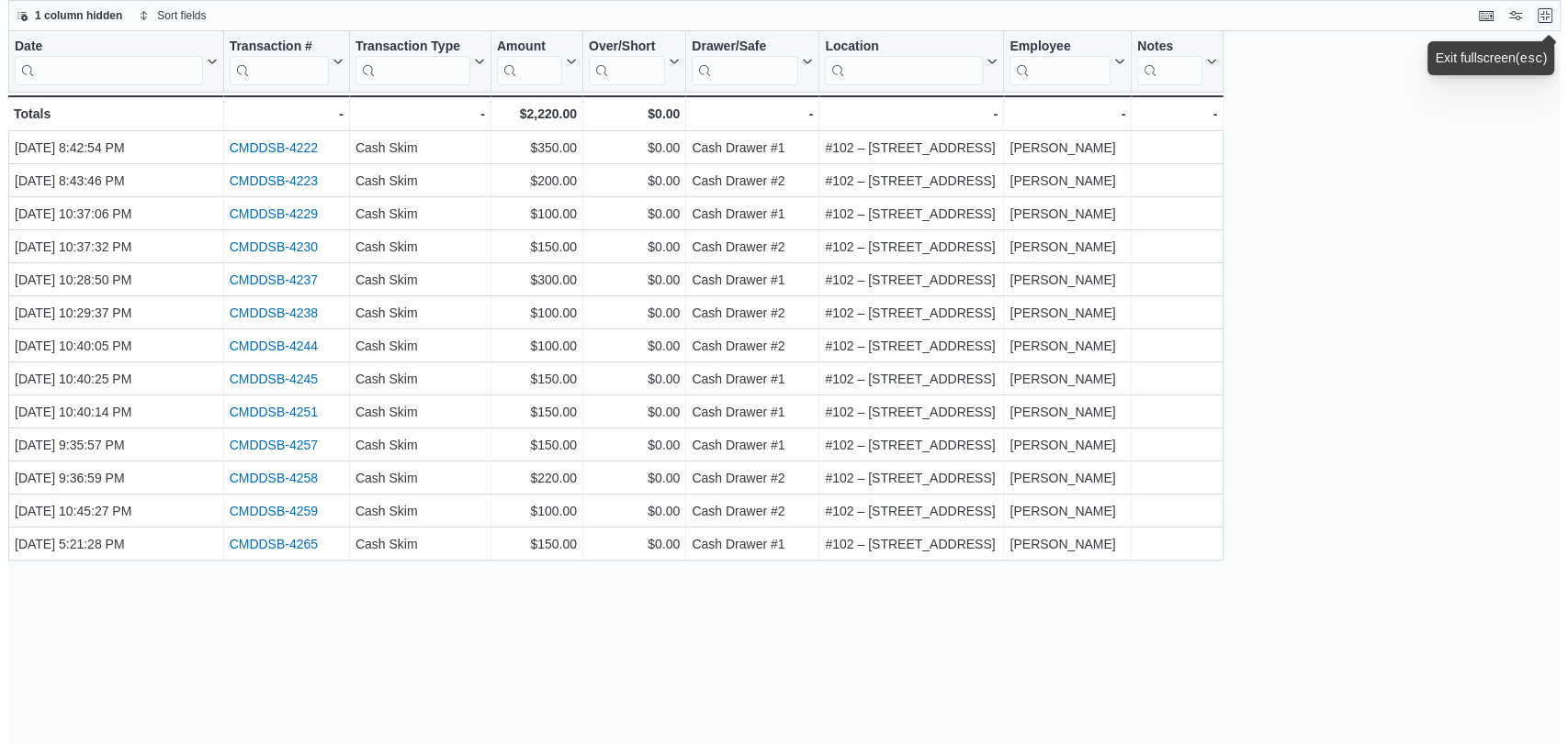
scroll to position [0, 0]
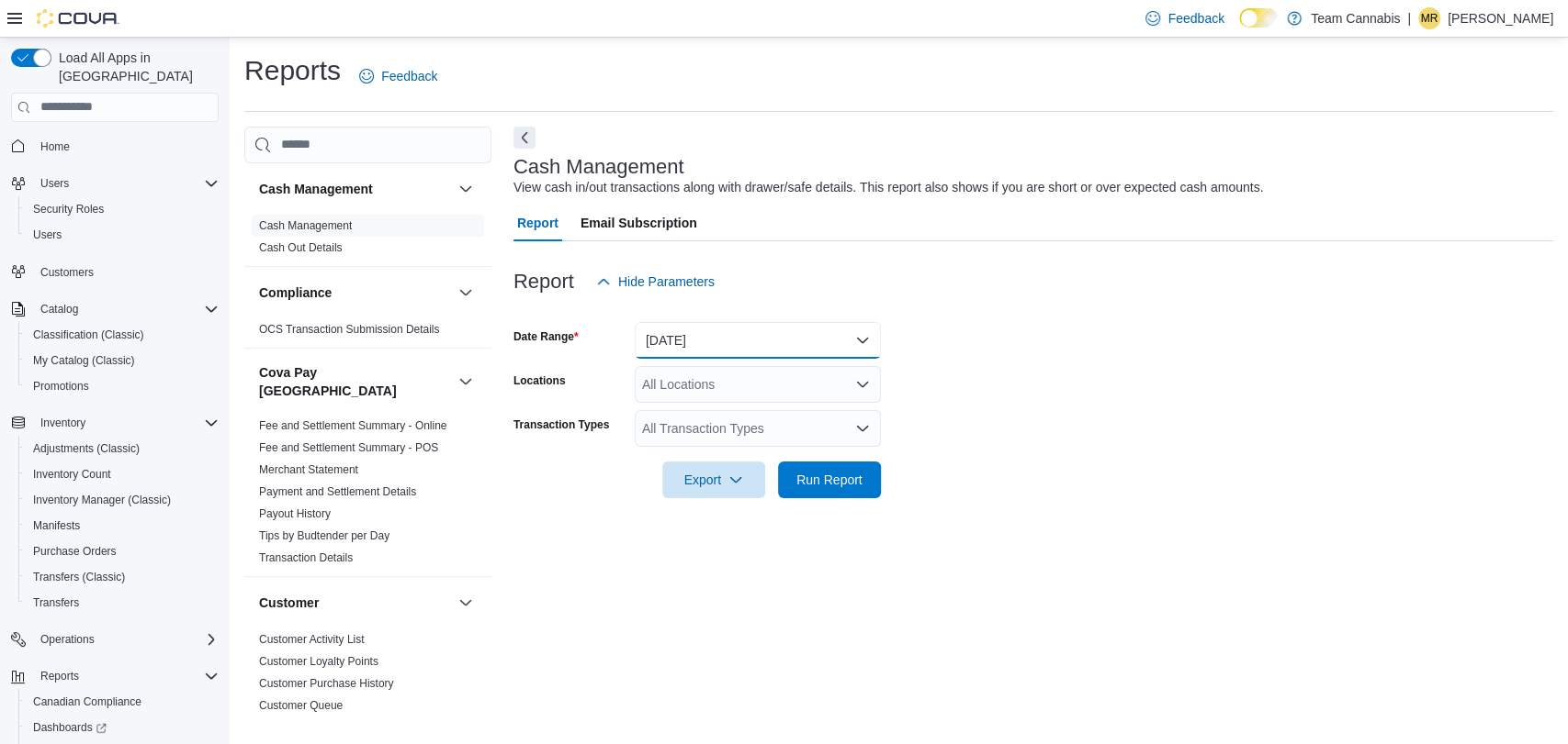
click at [697, 327] on button "Today" at bounding box center [757, 340] width 246 height 37
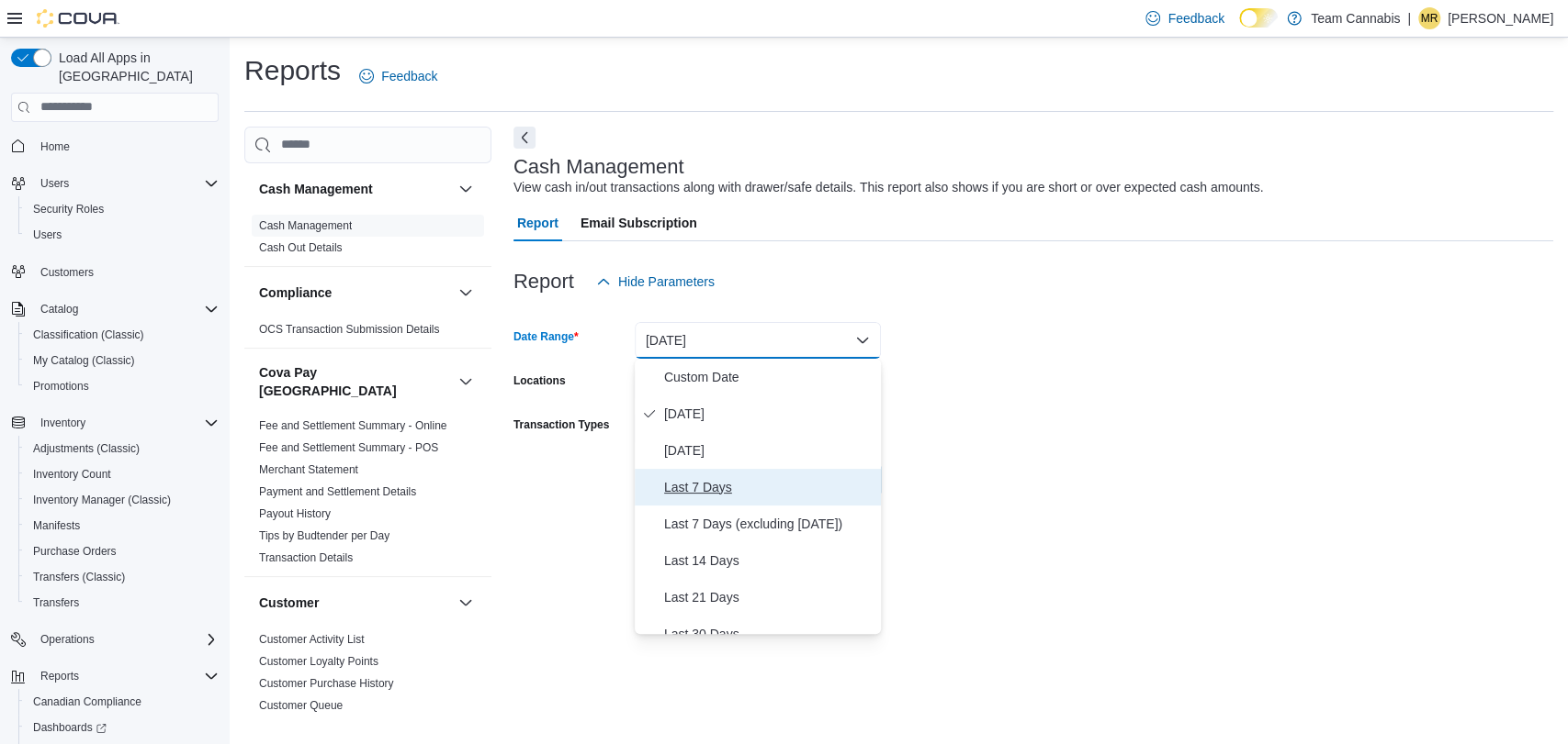
click at [719, 484] on span "Last 7 Days" at bounding box center [768, 487] width 209 height 22
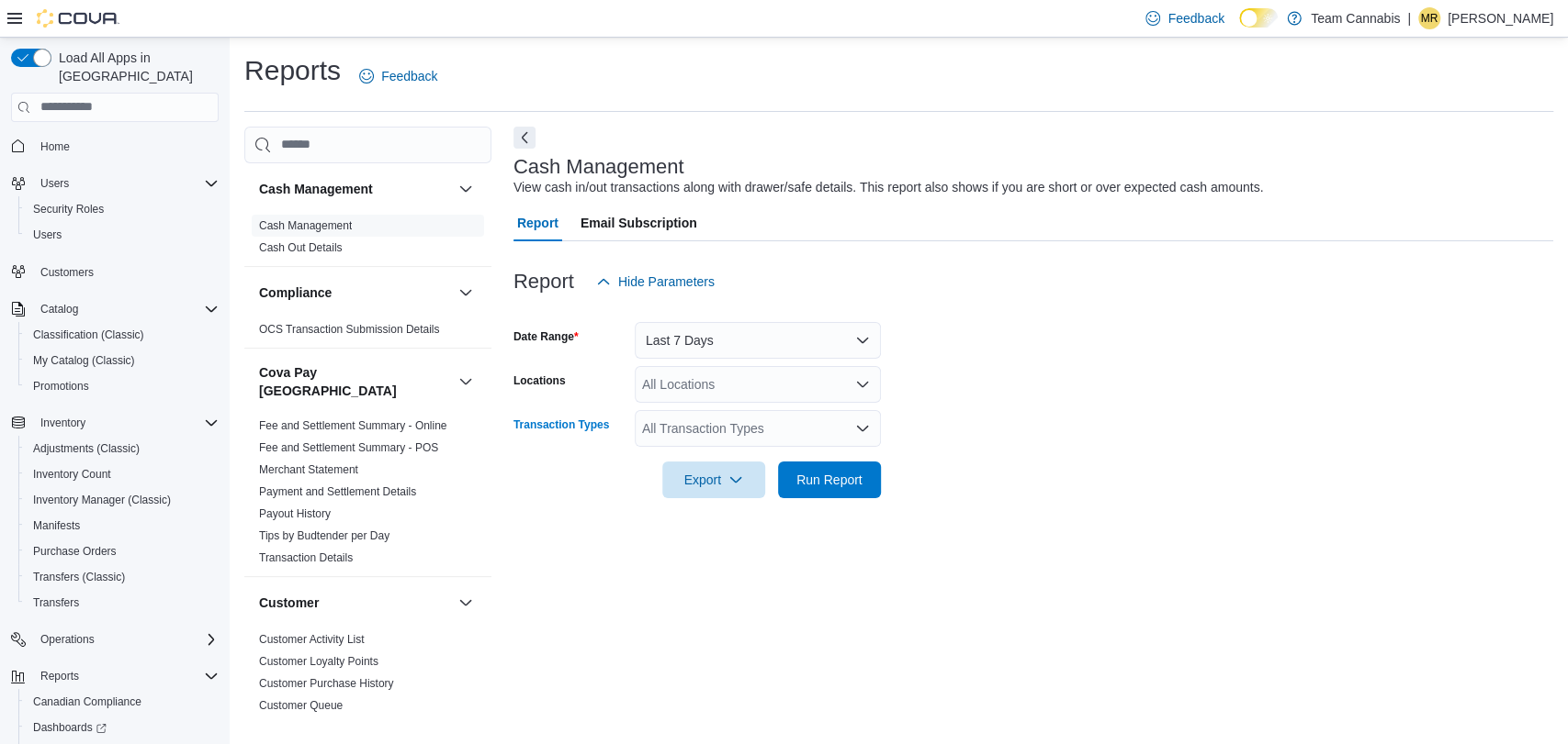
click at [704, 433] on div "All Transaction Types" at bounding box center [757, 428] width 246 height 37
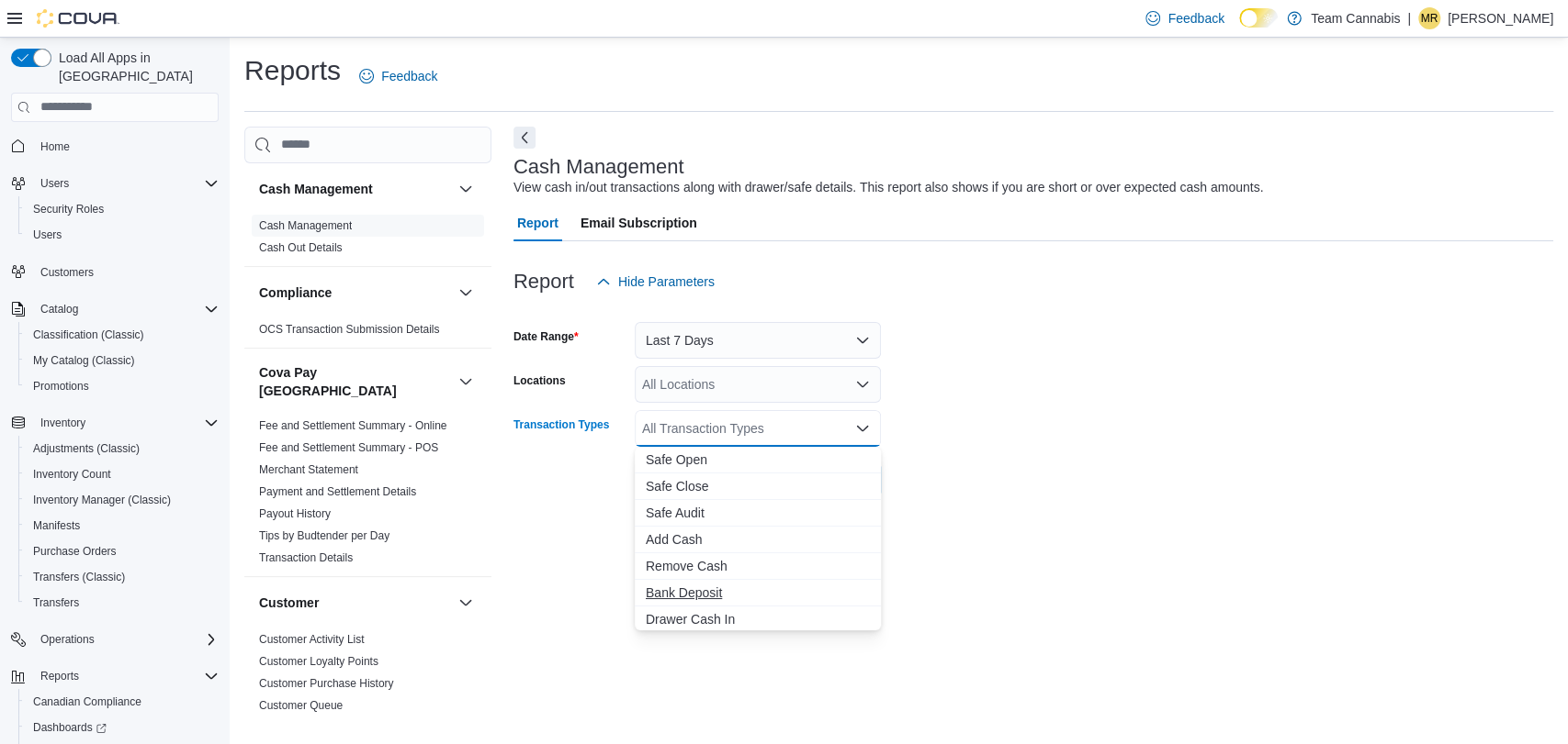
click at [702, 593] on span "Bank Deposit" at bounding box center [757, 592] width 224 height 19
click at [1209, 321] on form "Date Range Last 7 Days Locations All Locations Transaction Types Bank Deposit C…" at bounding box center [1033, 399] width 1040 height 198
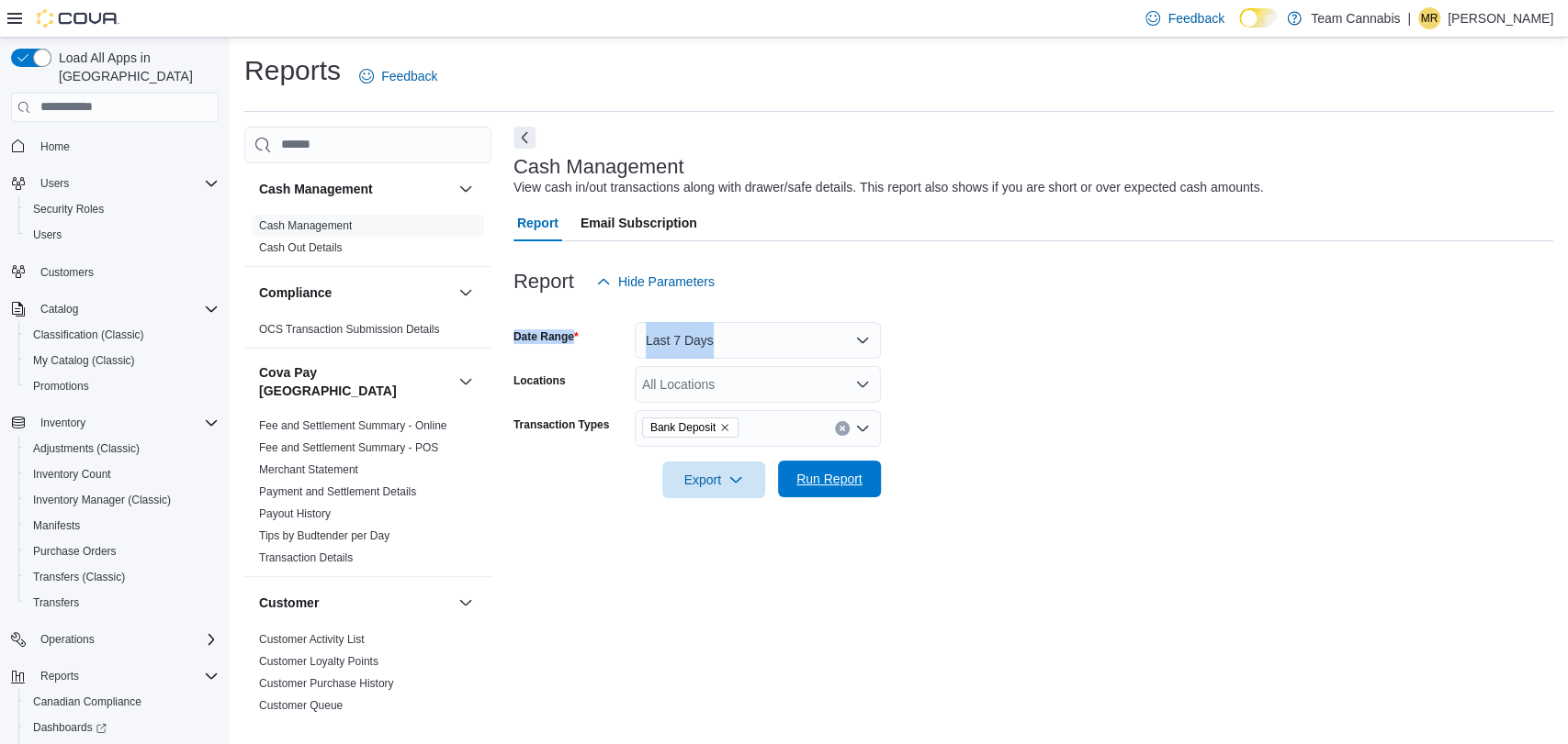
click at [831, 474] on span "Run Report" at bounding box center [829, 478] width 66 height 19
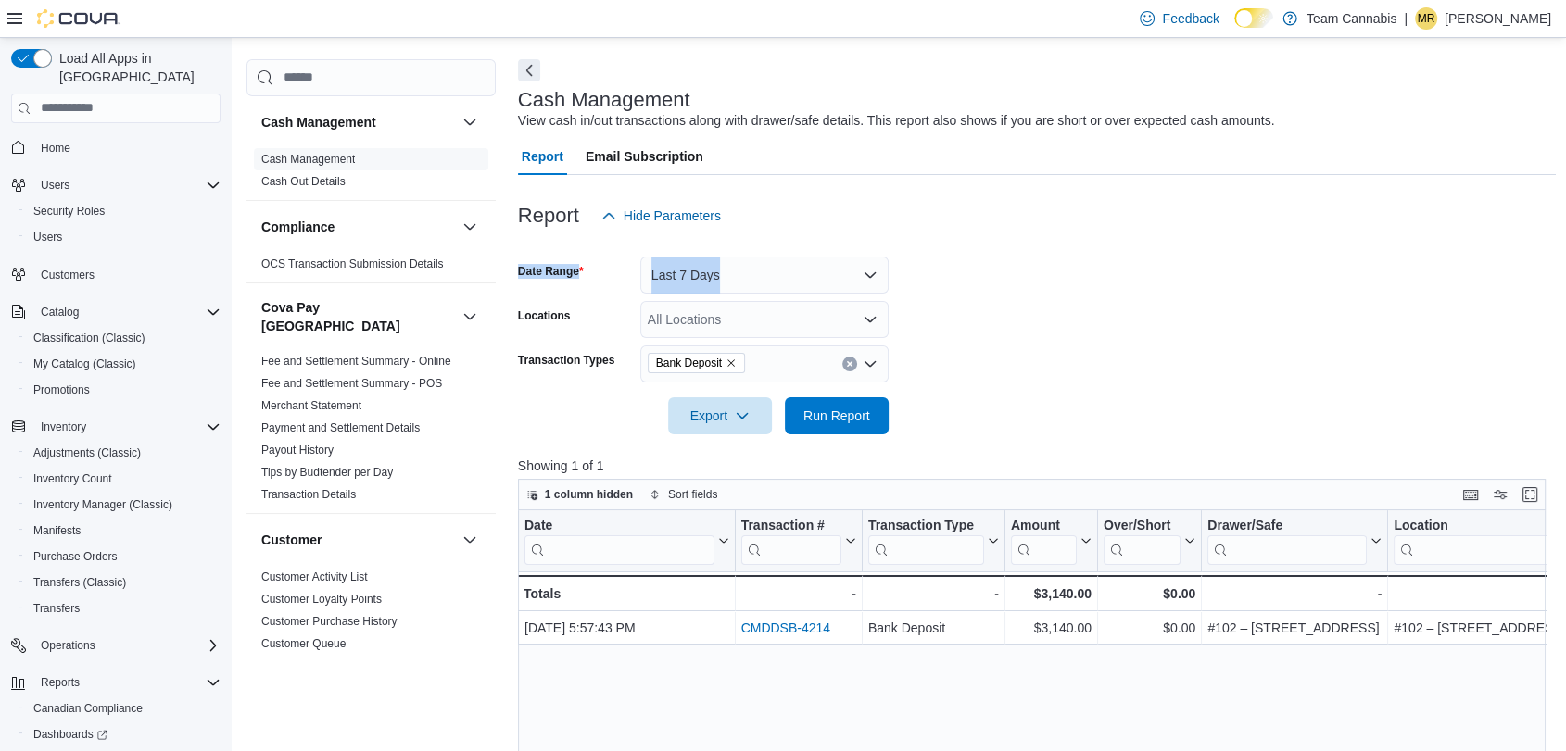
scroll to position [103, 0]
